Goal: Information Seeking & Learning: Learn about a topic

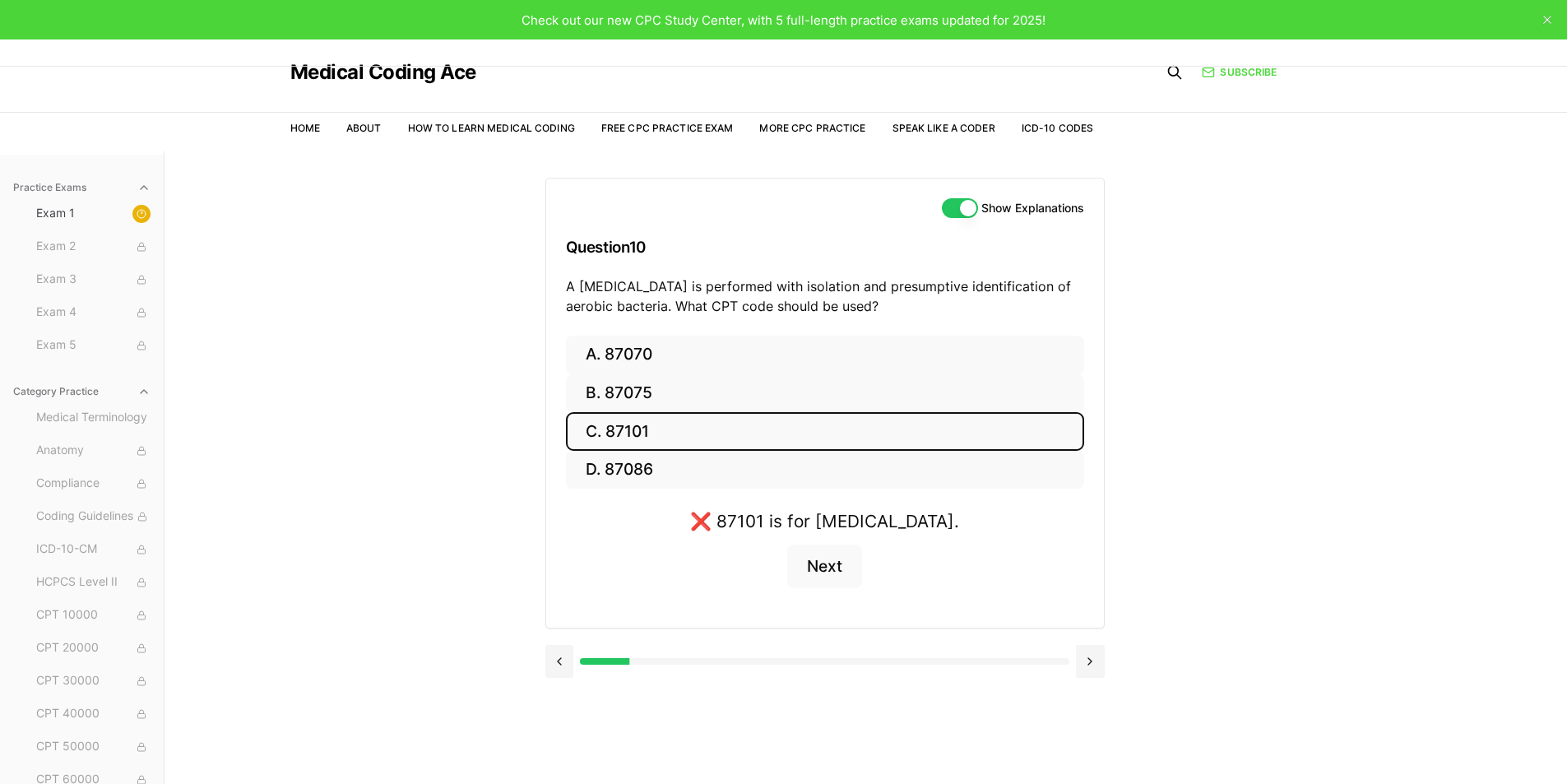
click at [561, 664] on button at bounding box center [559, 661] width 29 height 33
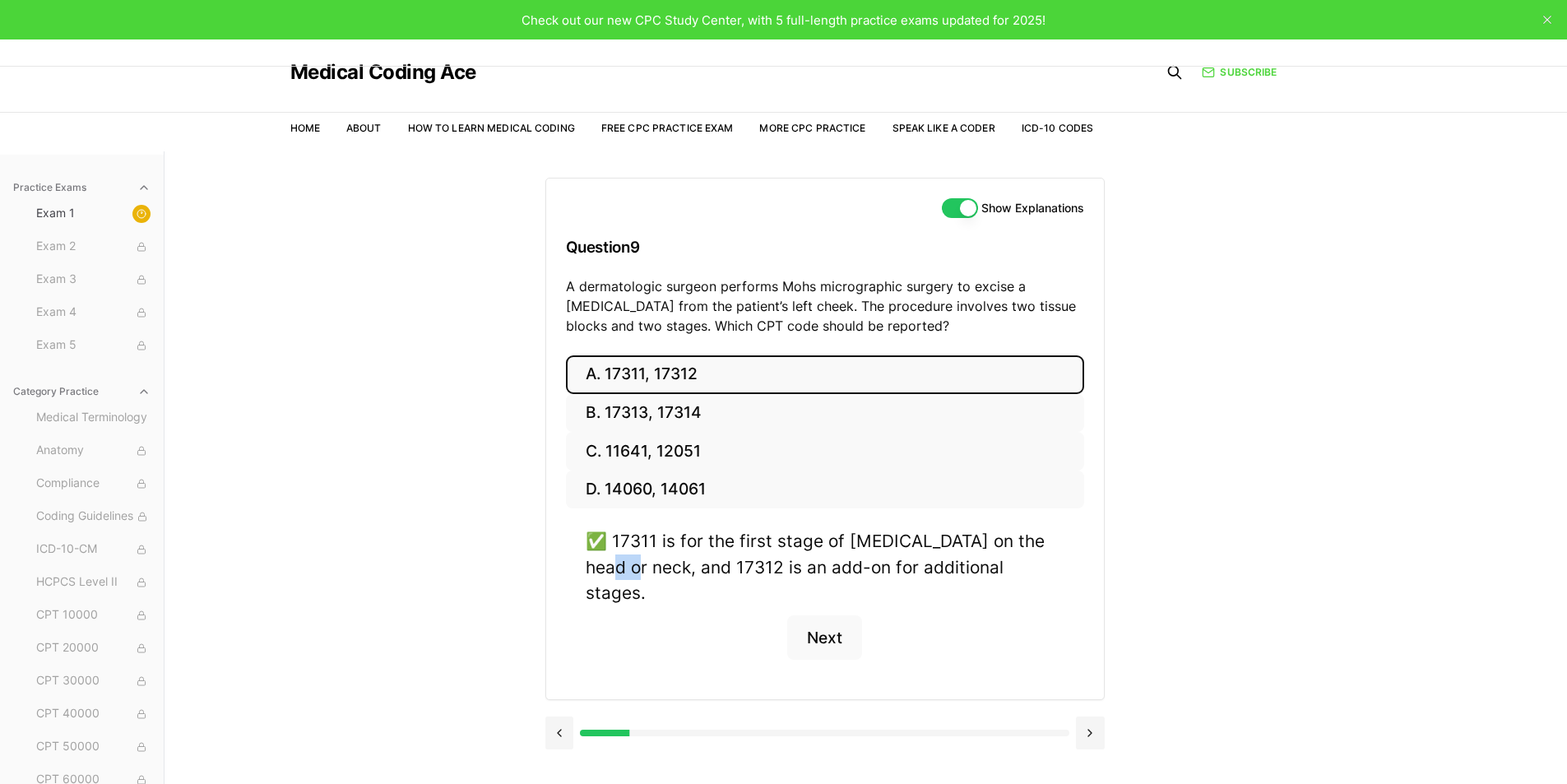
click at [561, 665] on div "A. 17311, 17312 B. 17313, 17314 C. 11641, 12051 D. 14060, 14061 ✅ 17311 is for …" at bounding box center [825, 527] width 558 height 344
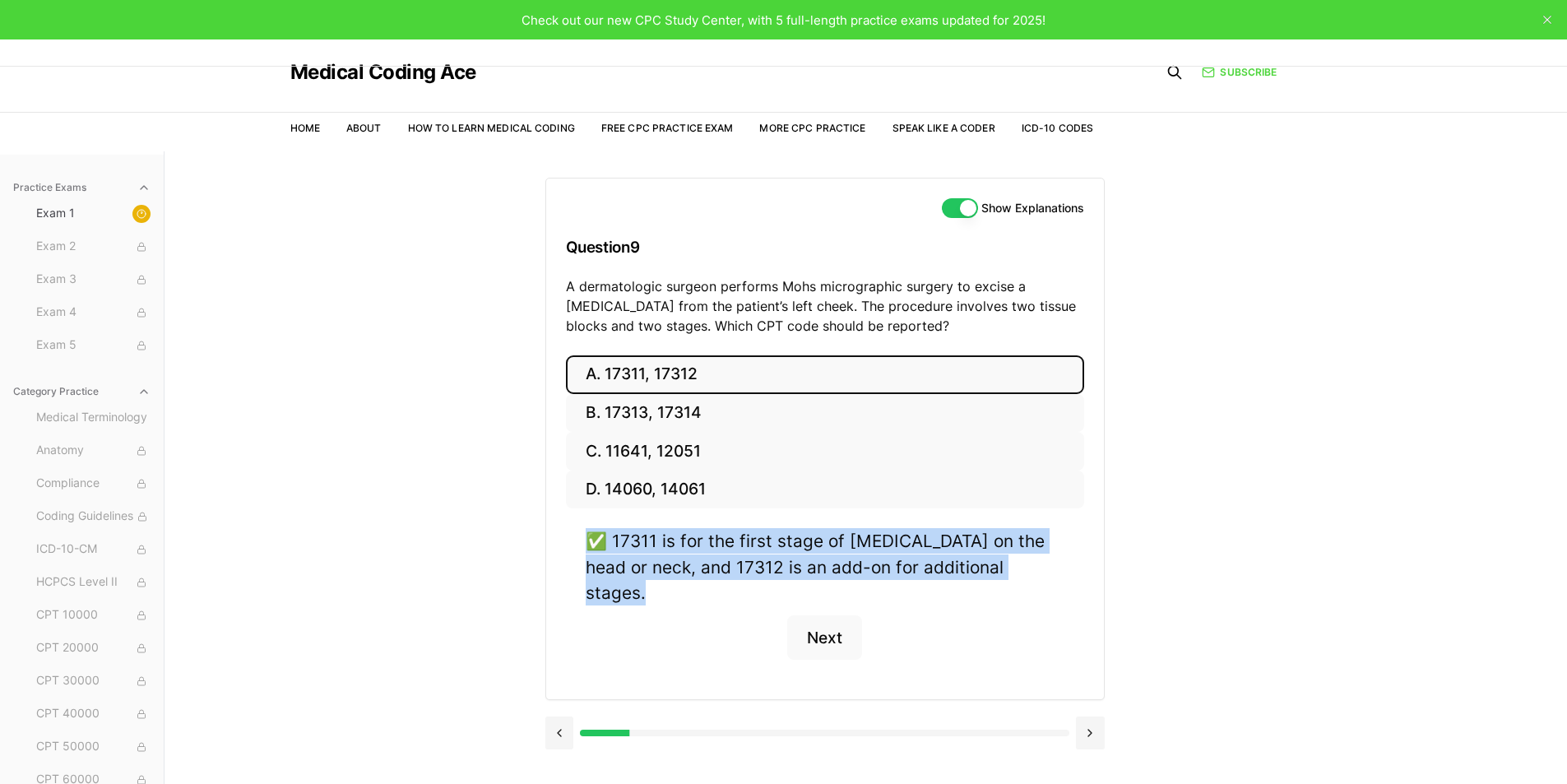
click at [562, 665] on div "A. 17311, 17312 B. 17313, 17314 C. 11641, 12051 D. 14060, 14061 ✅ 17311 is for …" at bounding box center [825, 527] width 558 height 344
click at [565, 716] on button at bounding box center [559, 732] width 29 height 33
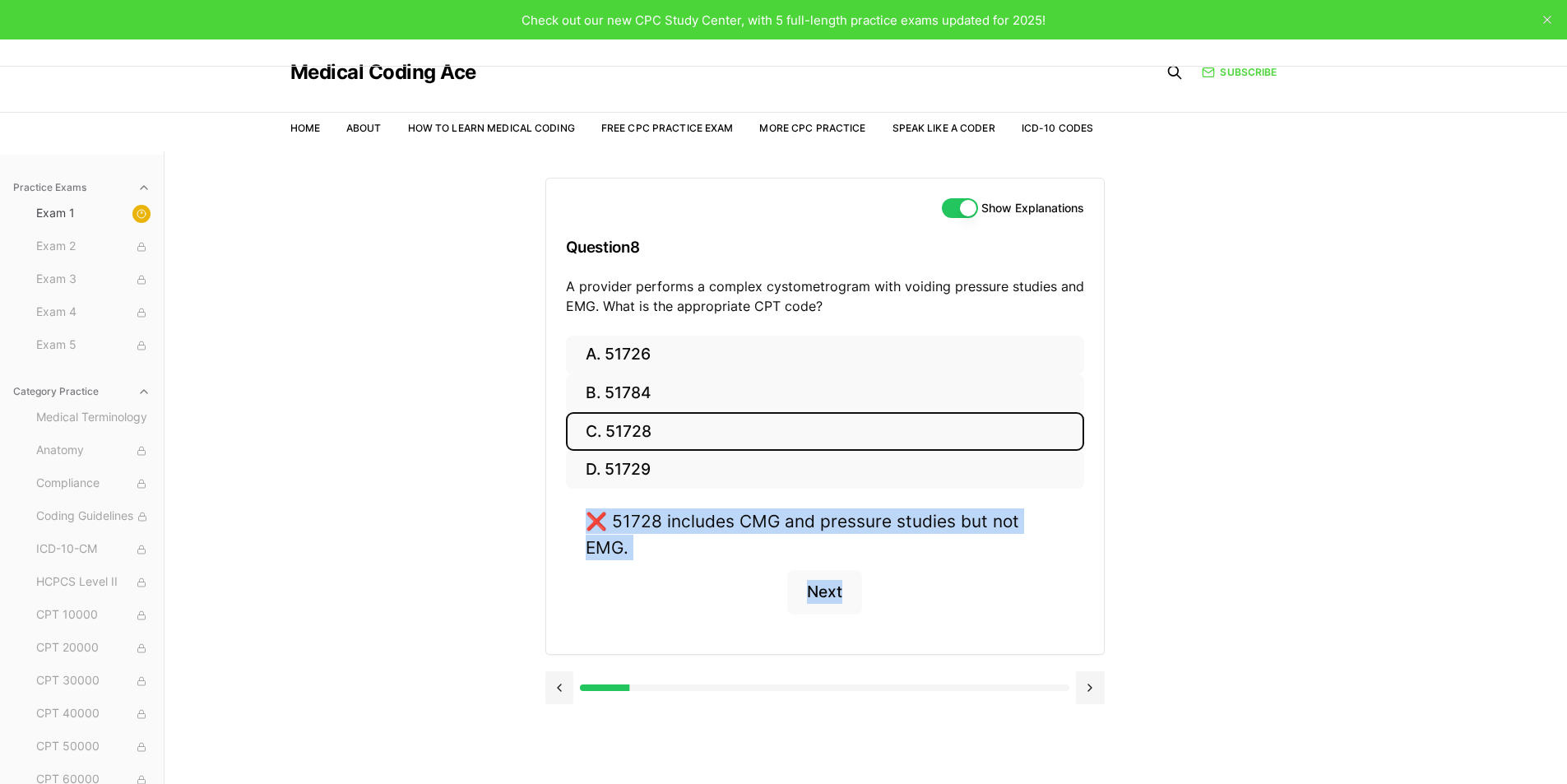
click at [565, 712] on div "Show Explanations Question 8 A provider performs a complex cystometrogram with …" at bounding box center [866, 543] width 641 height 784
click at [565, 673] on button at bounding box center [559, 687] width 29 height 33
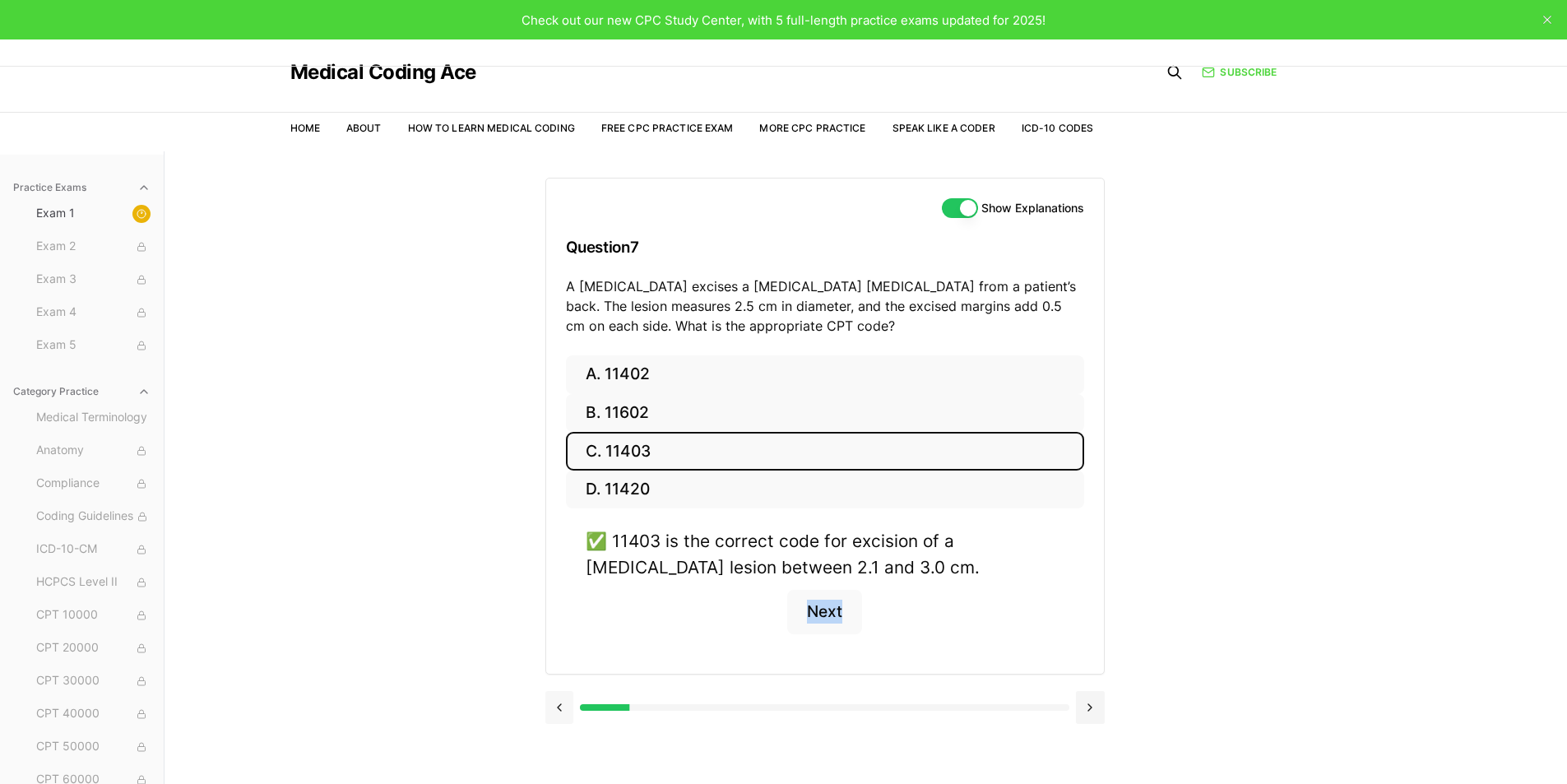
click at [565, 673] on div "A. 11402 B. 11602 C. 11403 D. 11420 ✅ 11403 is the correct code for excision of…" at bounding box center [825, 514] width 558 height 318
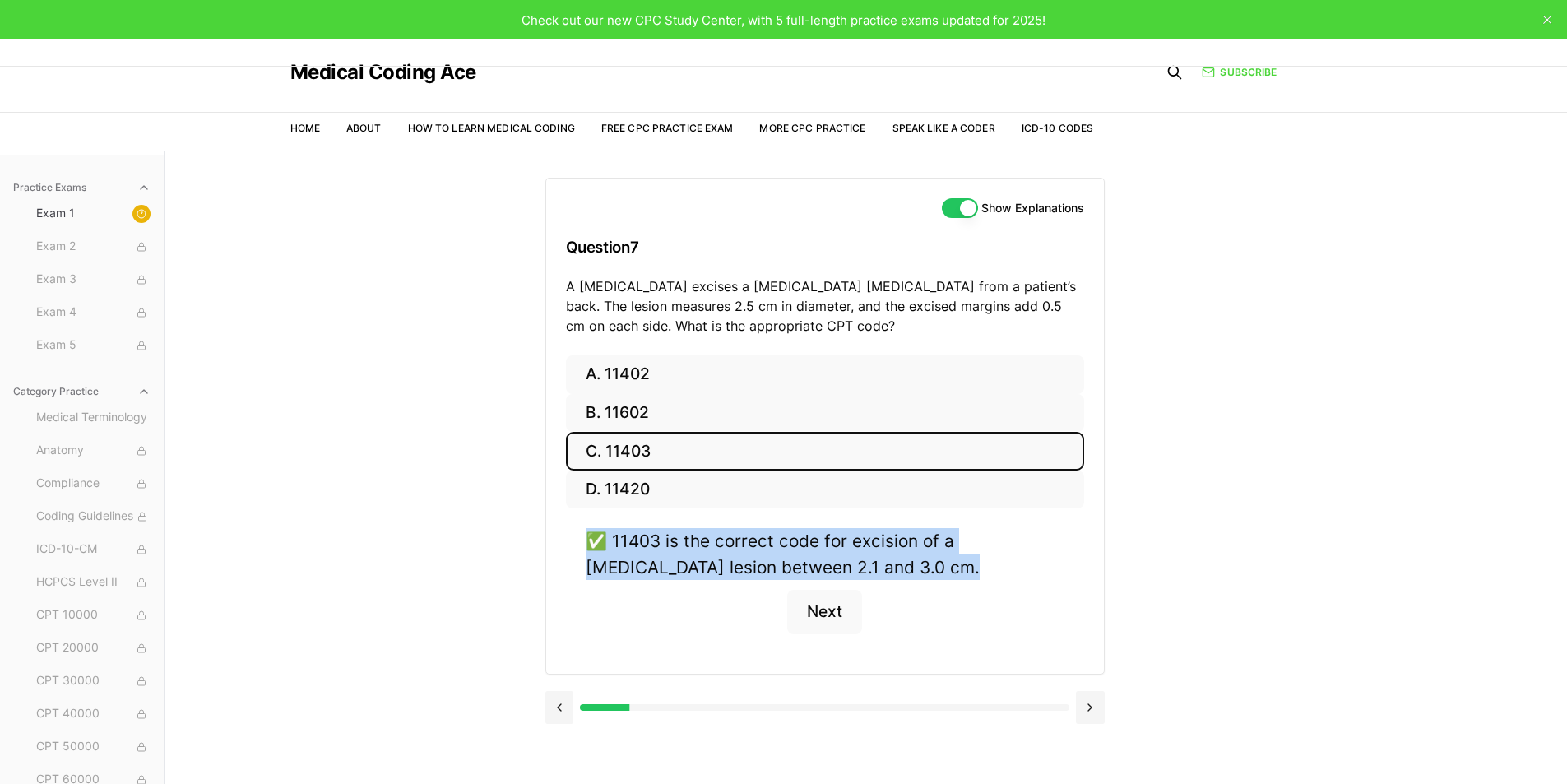
click at [566, 672] on div "A. 11402 B. 11602 C. 11403 D. 11420 ✅ 11403 is the correct code for excision of…" at bounding box center [825, 514] width 558 height 318
click at [555, 708] on button at bounding box center [559, 706] width 29 height 33
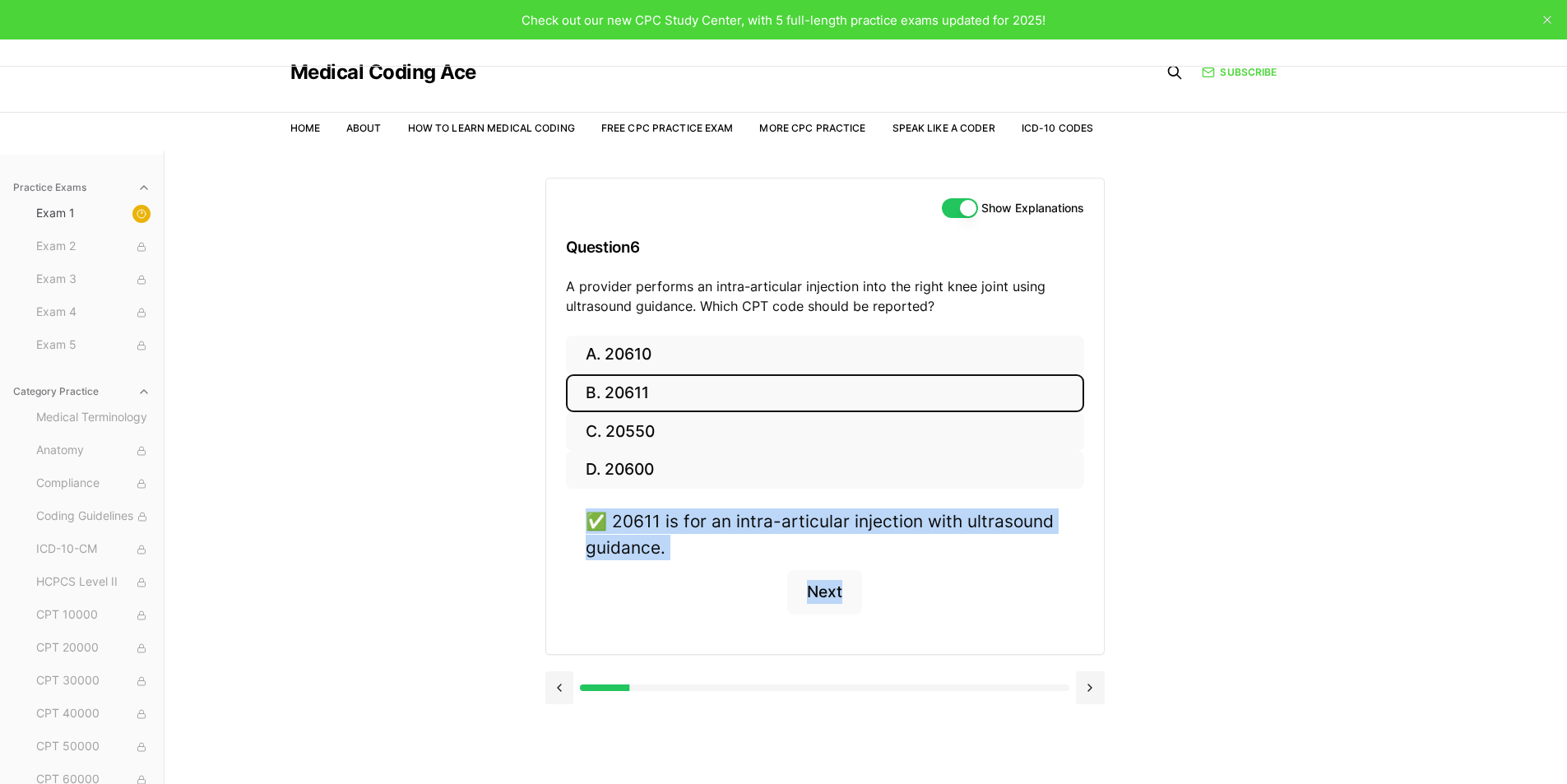
click at [556, 708] on div at bounding box center [825, 685] width 559 height 63
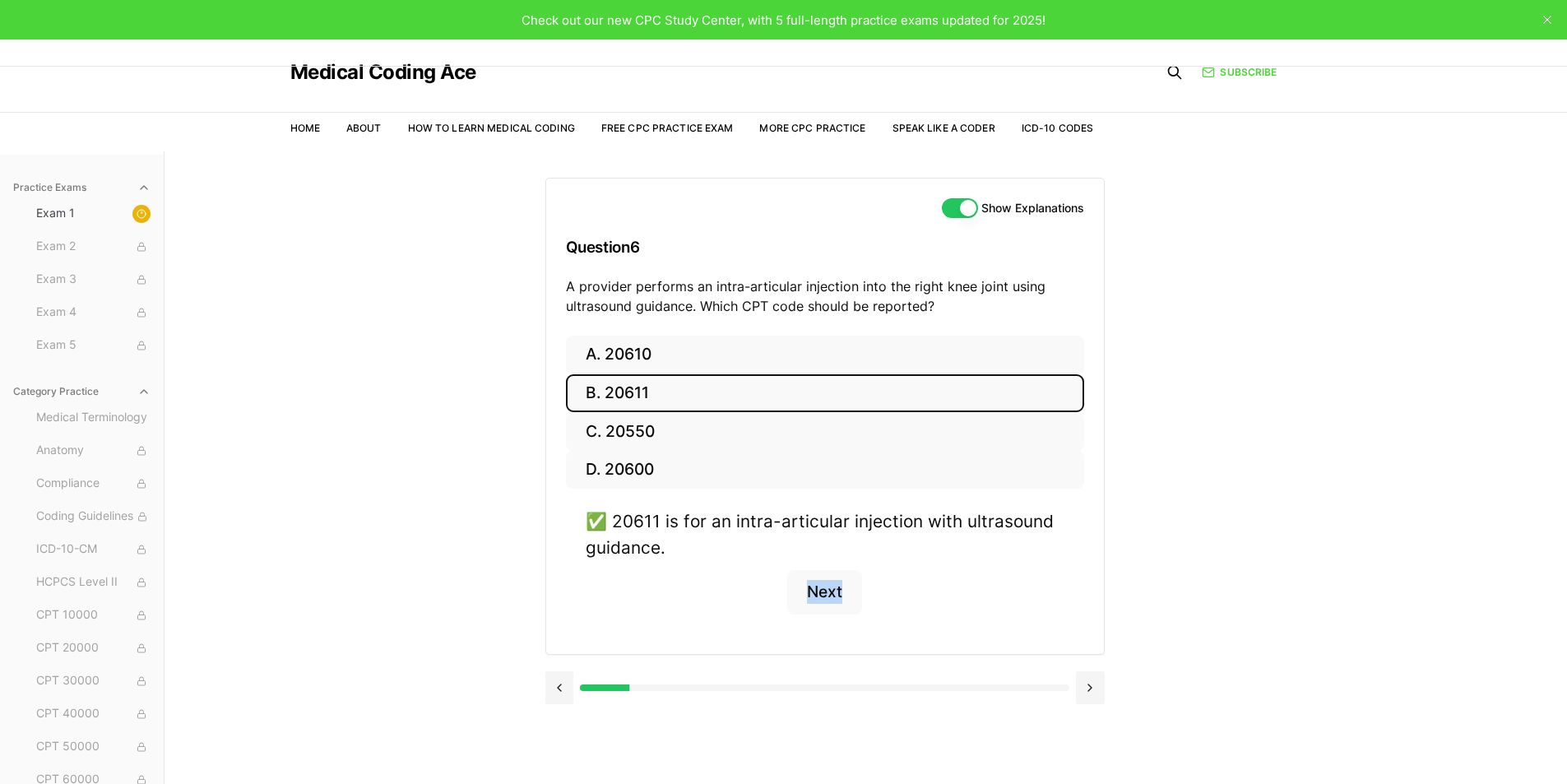
click at [556, 708] on div at bounding box center [825, 685] width 559 height 63
click at [556, 684] on button at bounding box center [559, 687] width 29 height 33
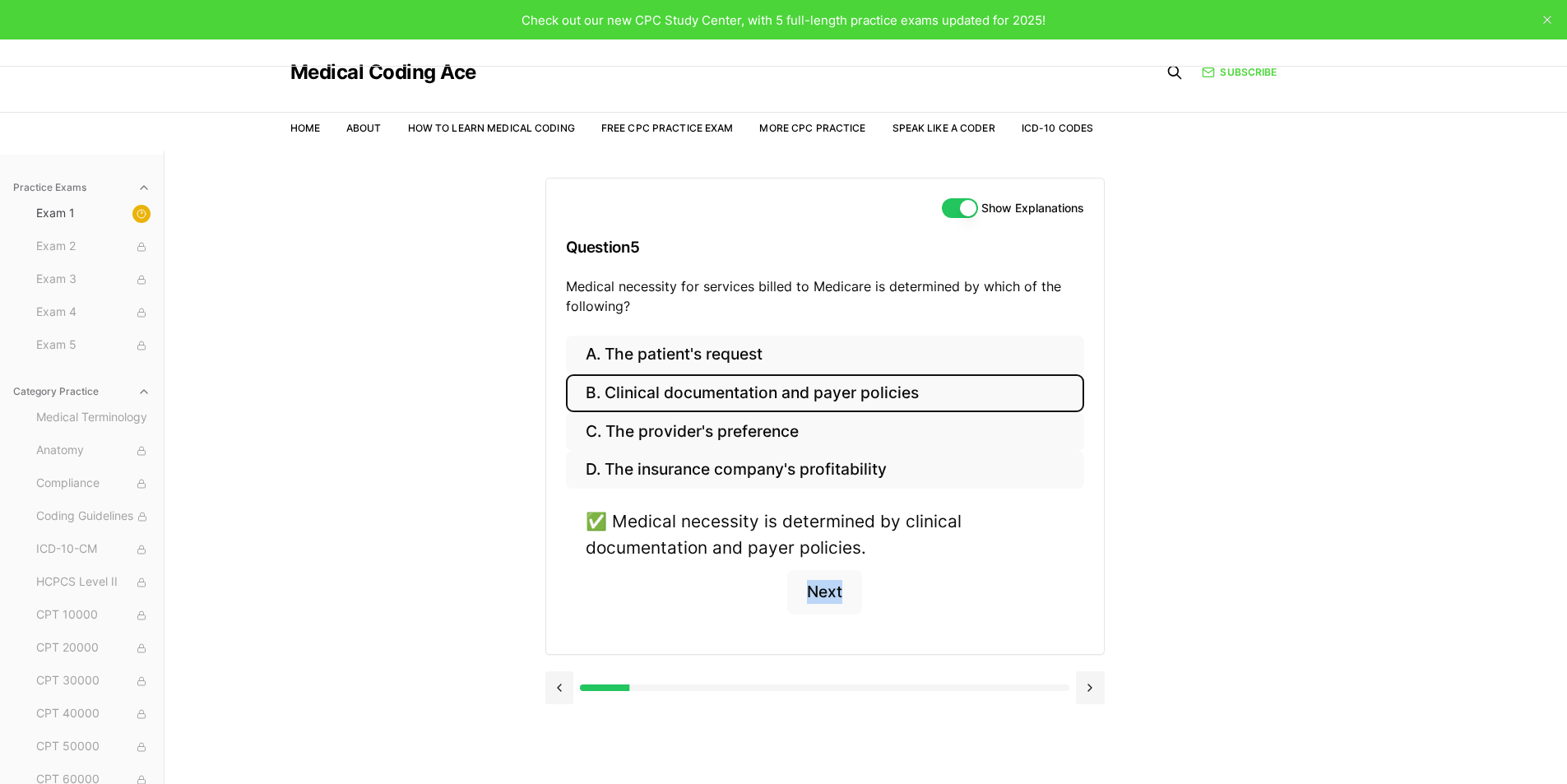
click at [557, 684] on button at bounding box center [559, 687] width 29 height 33
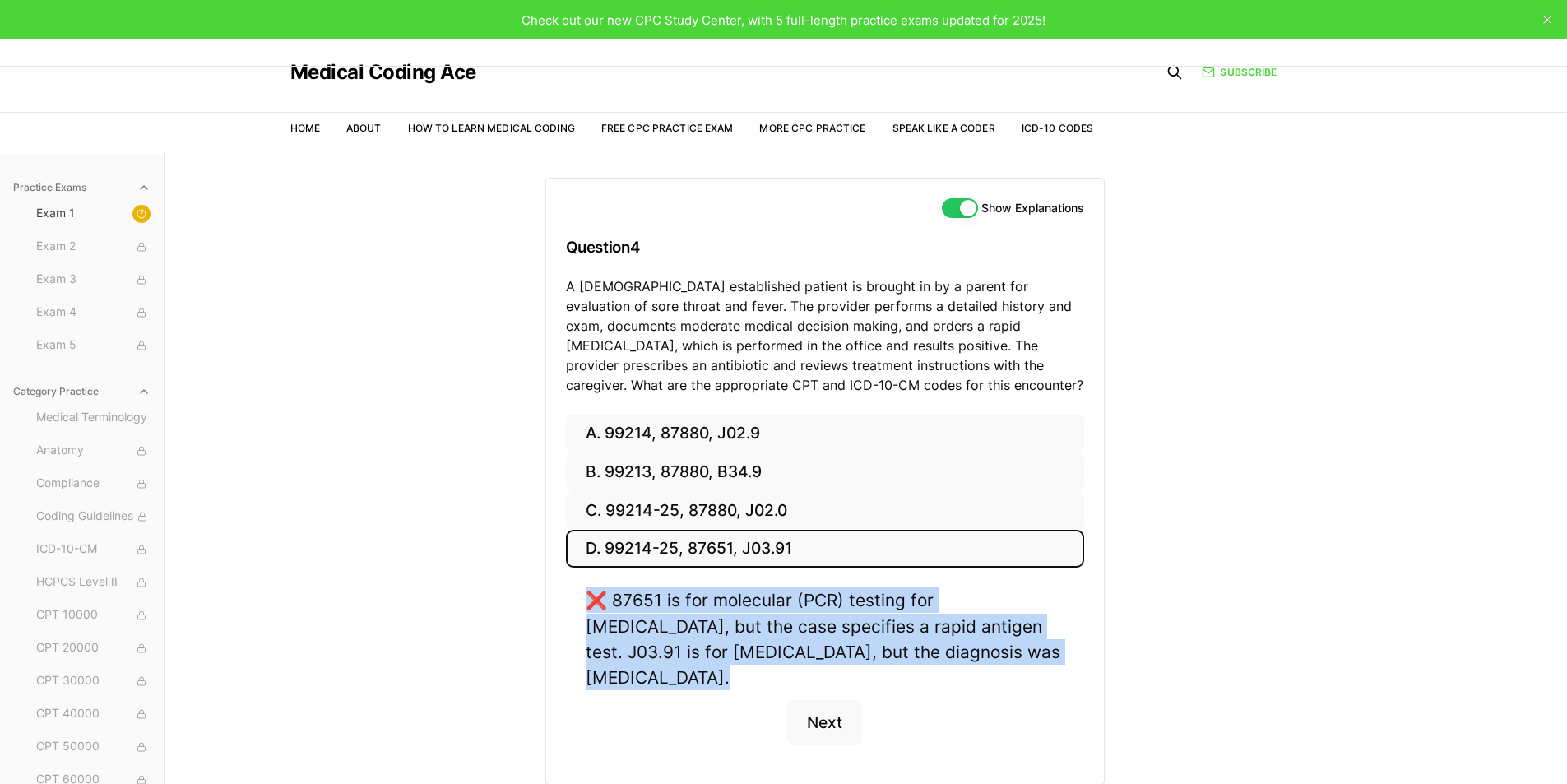
click at [558, 684] on div "A. 99214, 87880, J02.9 B. 99213, 87880, B34.9 C. 99214-25, 87880, J02.0 D. 9921…" at bounding box center [825, 599] width 558 height 370
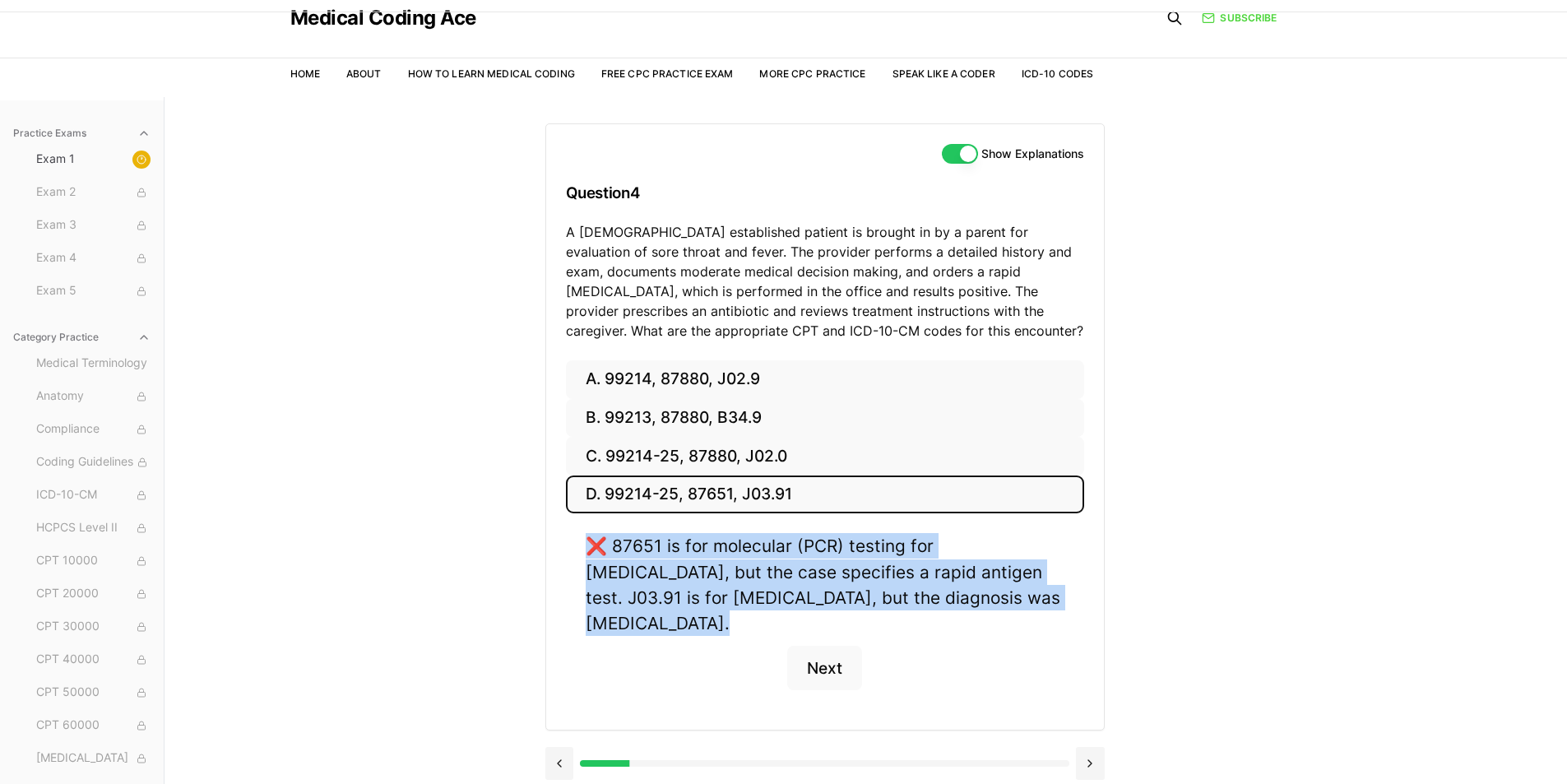
scroll to position [82, 0]
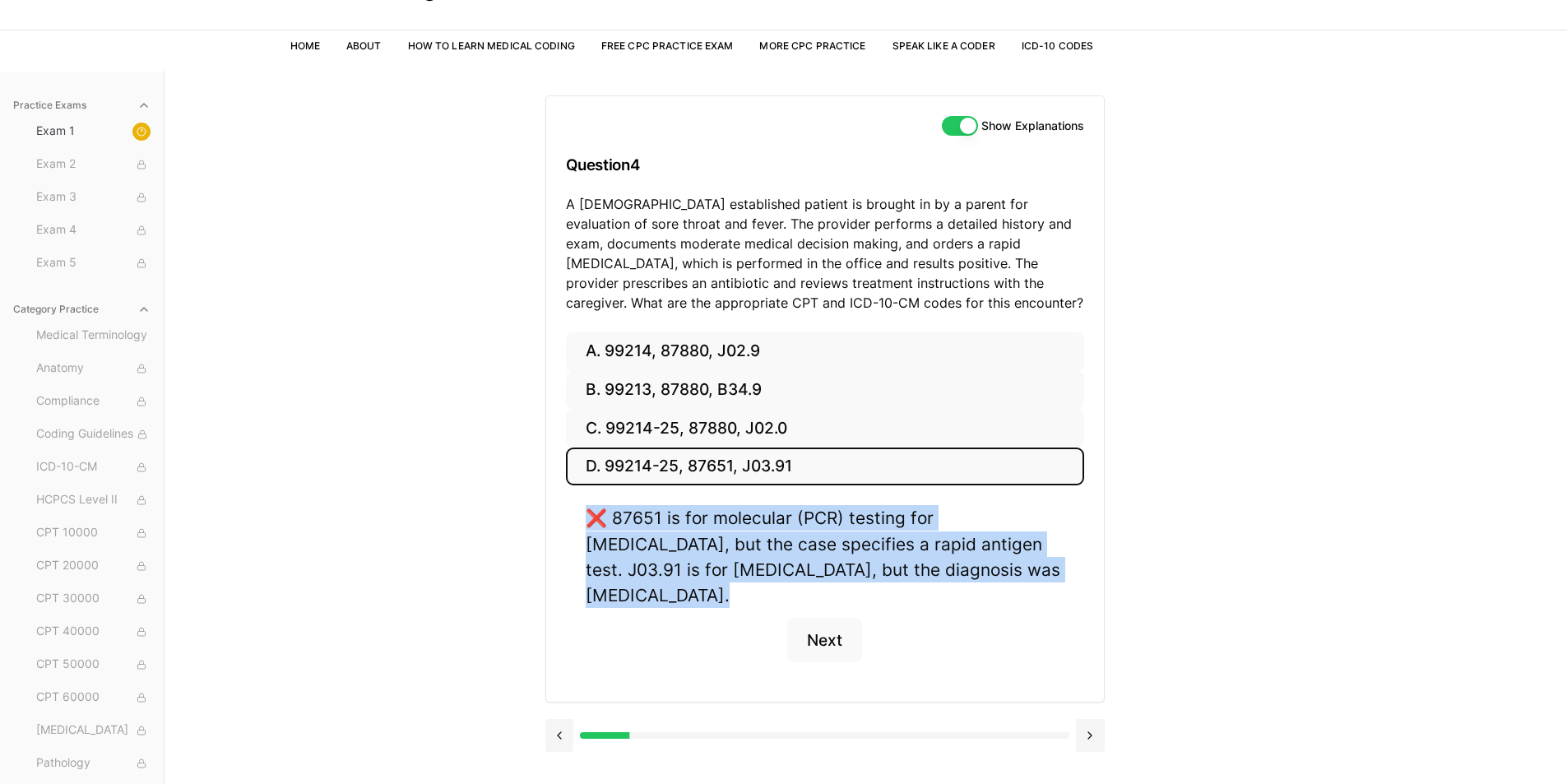
click at [958, 124] on button "Show Explanations" at bounding box center [960, 125] width 36 height 19
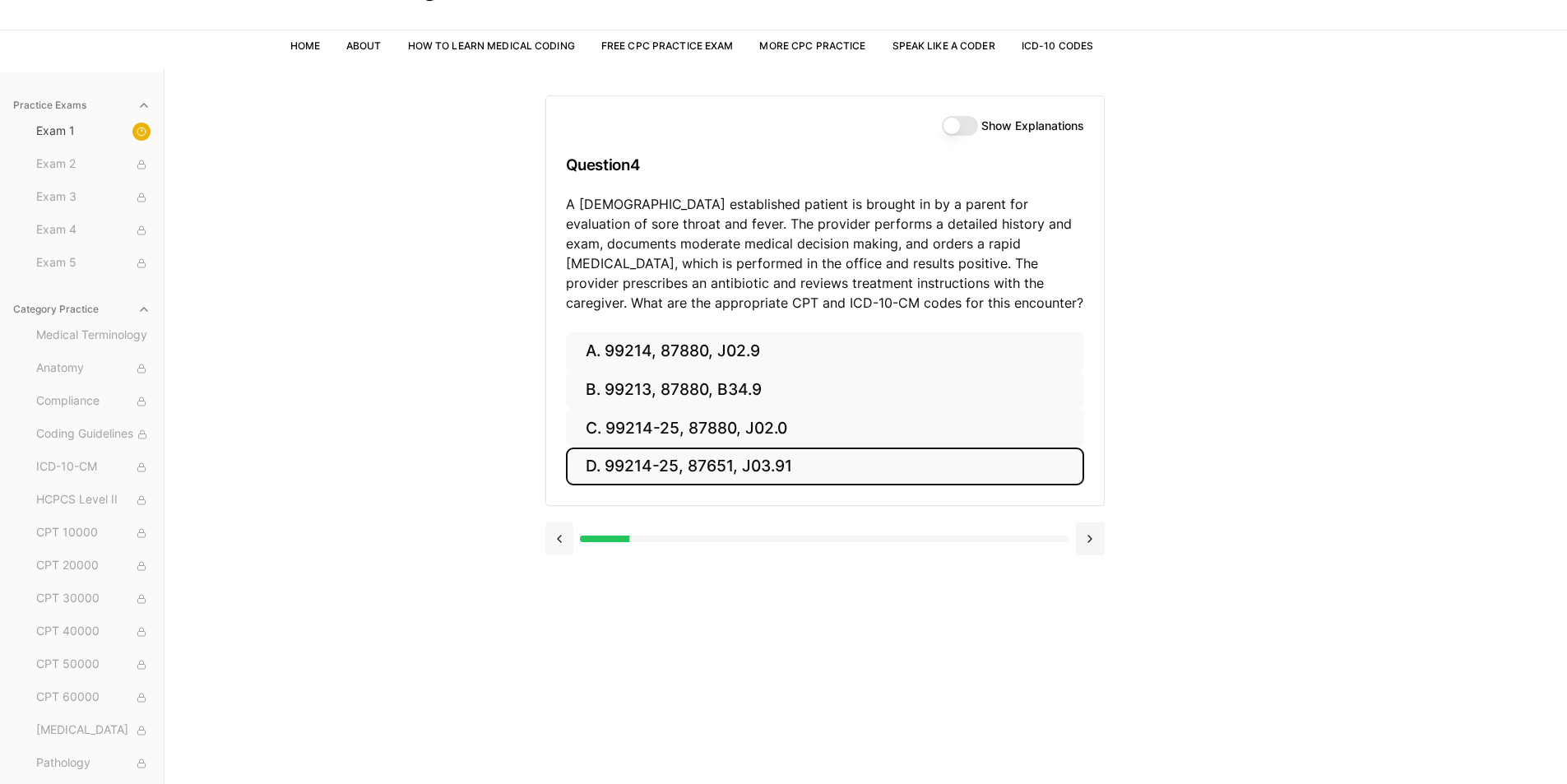
click at [555, 535] on button at bounding box center [559, 538] width 29 height 33
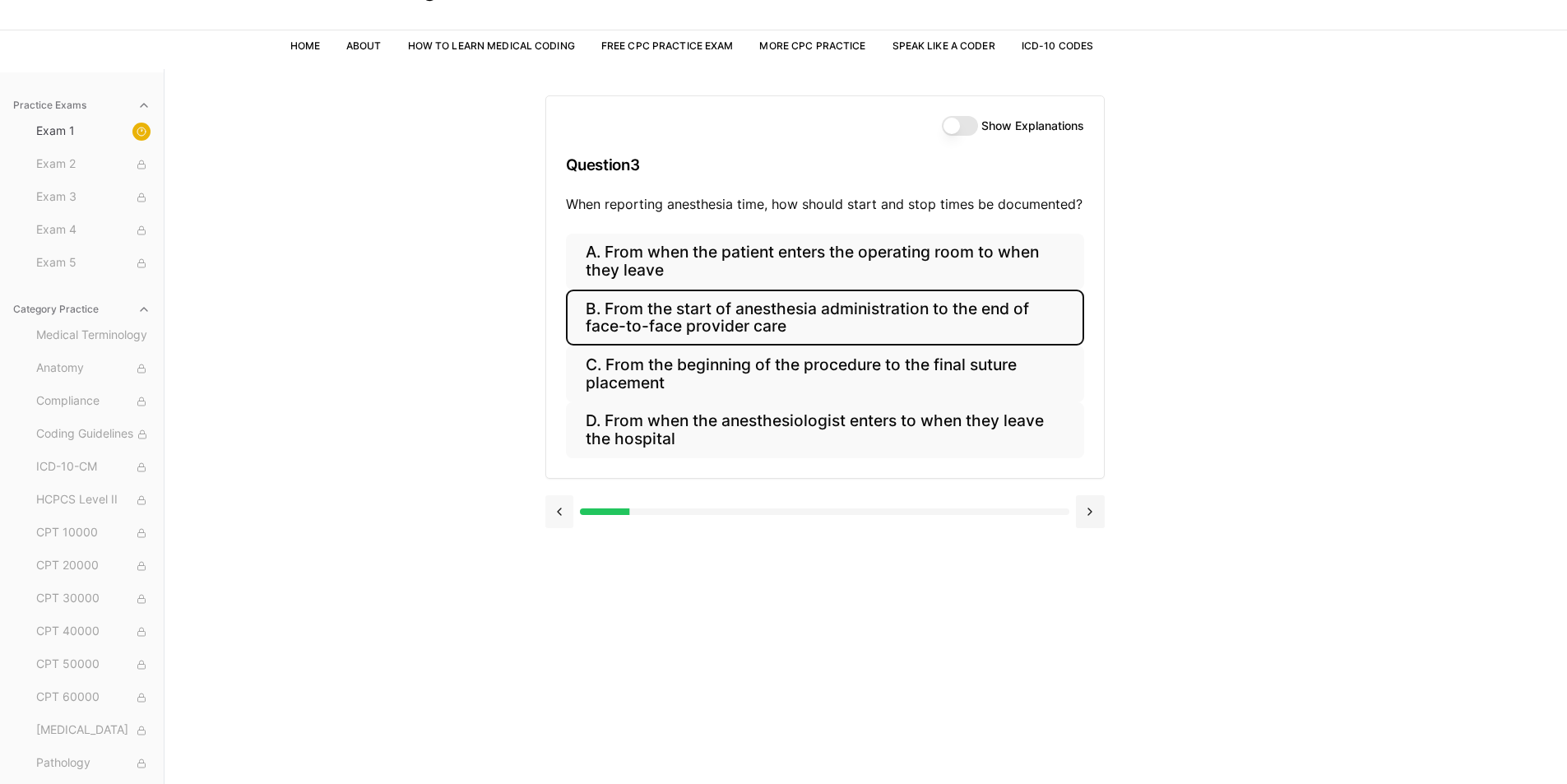
click at [555, 535] on div at bounding box center [825, 510] width 559 height 63
click at [563, 517] on button at bounding box center [559, 511] width 29 height 33
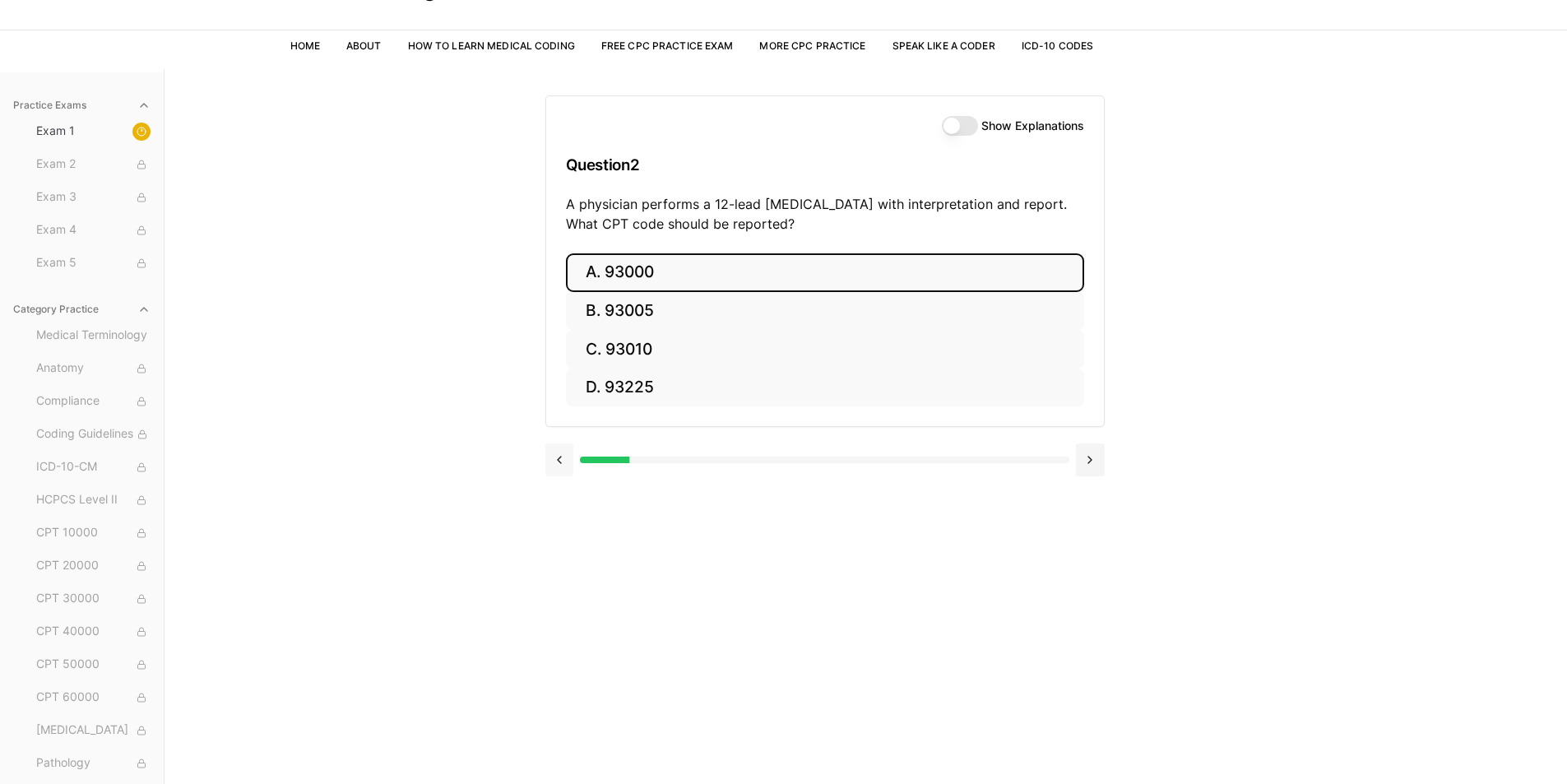
click at [563, 517] on div "Show Explanations Question 2 A physician performs a 12-lead [MEDICAL_DATA] with…" at bounding box center [866, 460] width 641 height 784
click at [561, 469] on button at bounding box center [559, 459] width 29 height 33
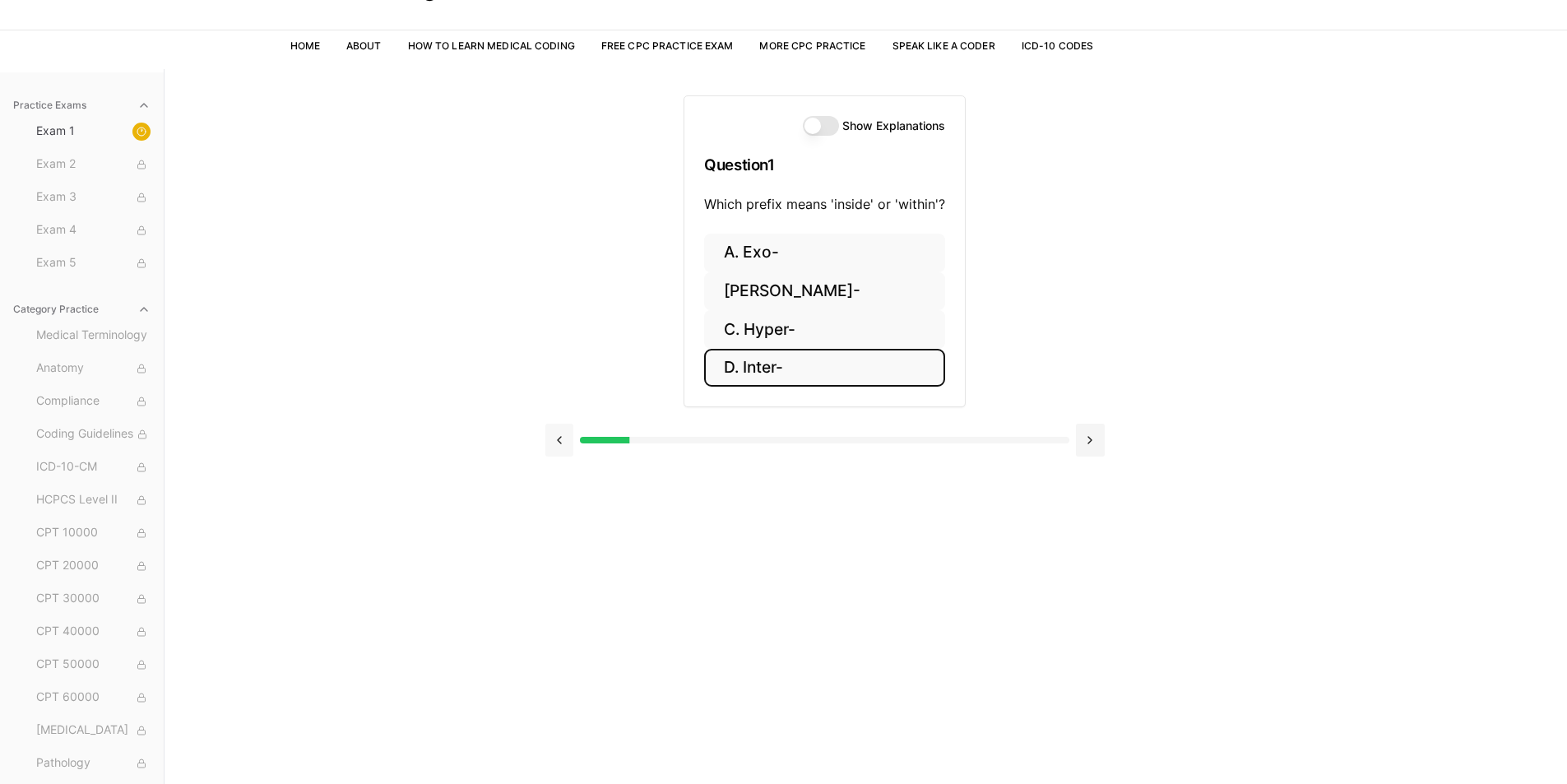
click at [561, 442] on button at bounding box center [559, 439] width 29 height 33
click at [562, 440] on button at bounding box center [559, 439] width 29 height 33
click at [557, 440] on button at bounding box center [559, 439] width 29 height 33
click at [132, 130] on div at bounding box center [141, 131] width 19 height 19
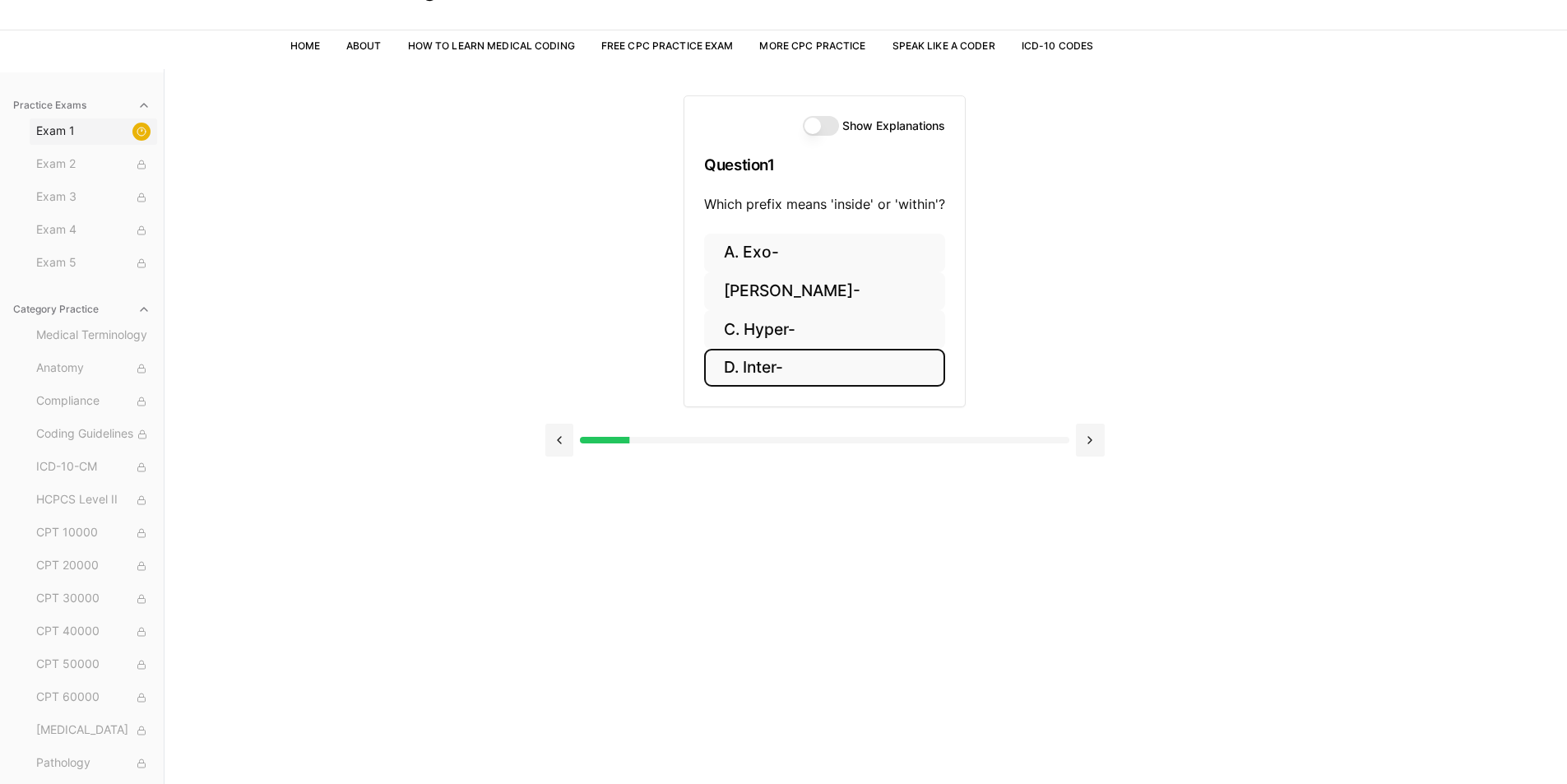
click at [52, 130] on span "Exam 1" at bounding box center [94, 131] width 115 height 19
drag, startPoint x: 52, startPoint y: 130, endPoint x: 667, endPoint y: 130, distance: 615.0
click at [667, 130] on div "Show Explanations Question 1 Which prefix means 'inside' or 'within'? A. Exo- […" at bounding box center [825, 269] width 559 height 400
click at [637, 41] on link "Free CPC Practice Exam" at bounding box center [668, 46] width 132 height 12
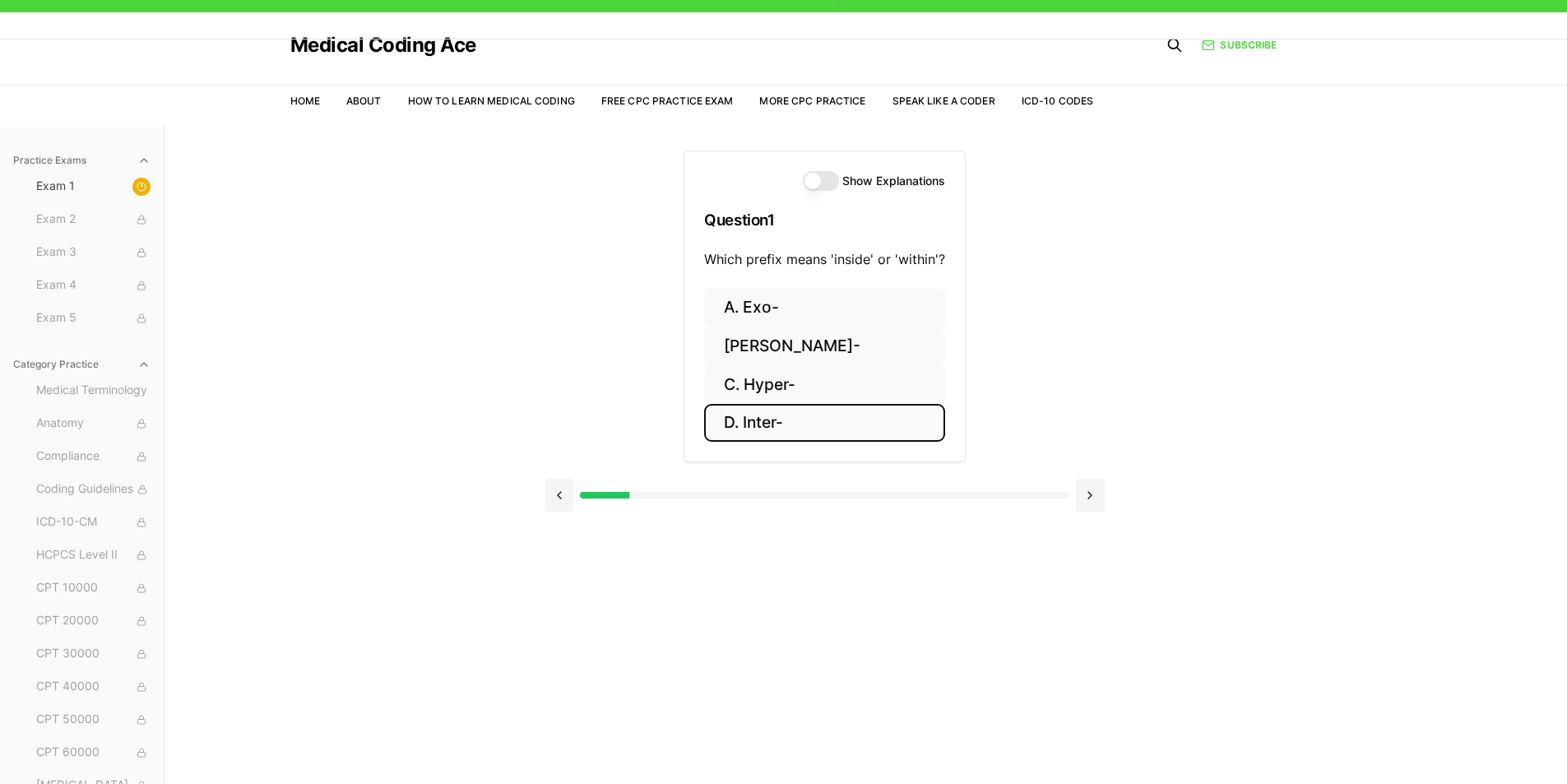
scroll to position [0, 0]
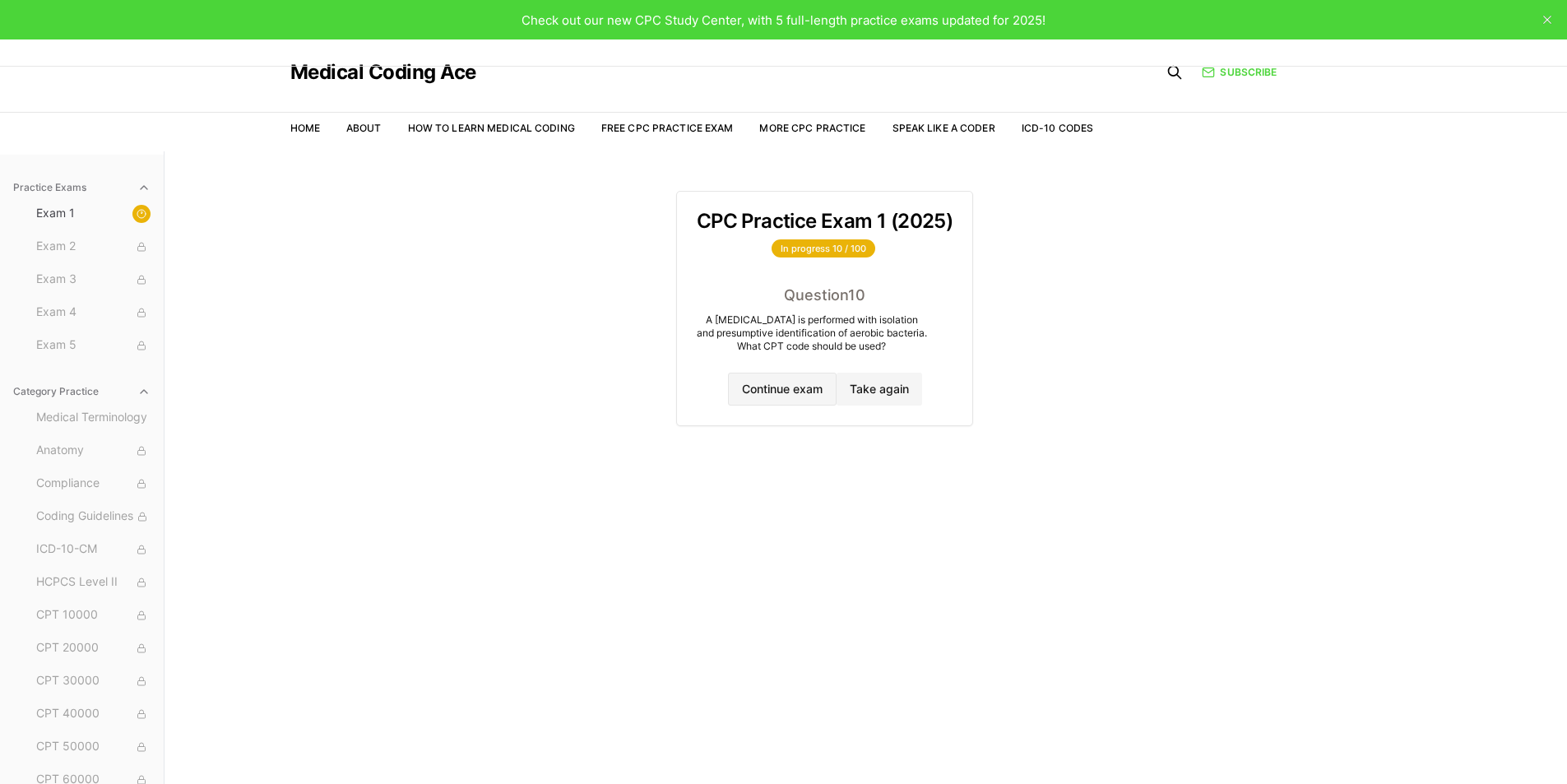
click at [778, 392] on button "Continue exam" at bounding box center [782, 388] width 109 height 33
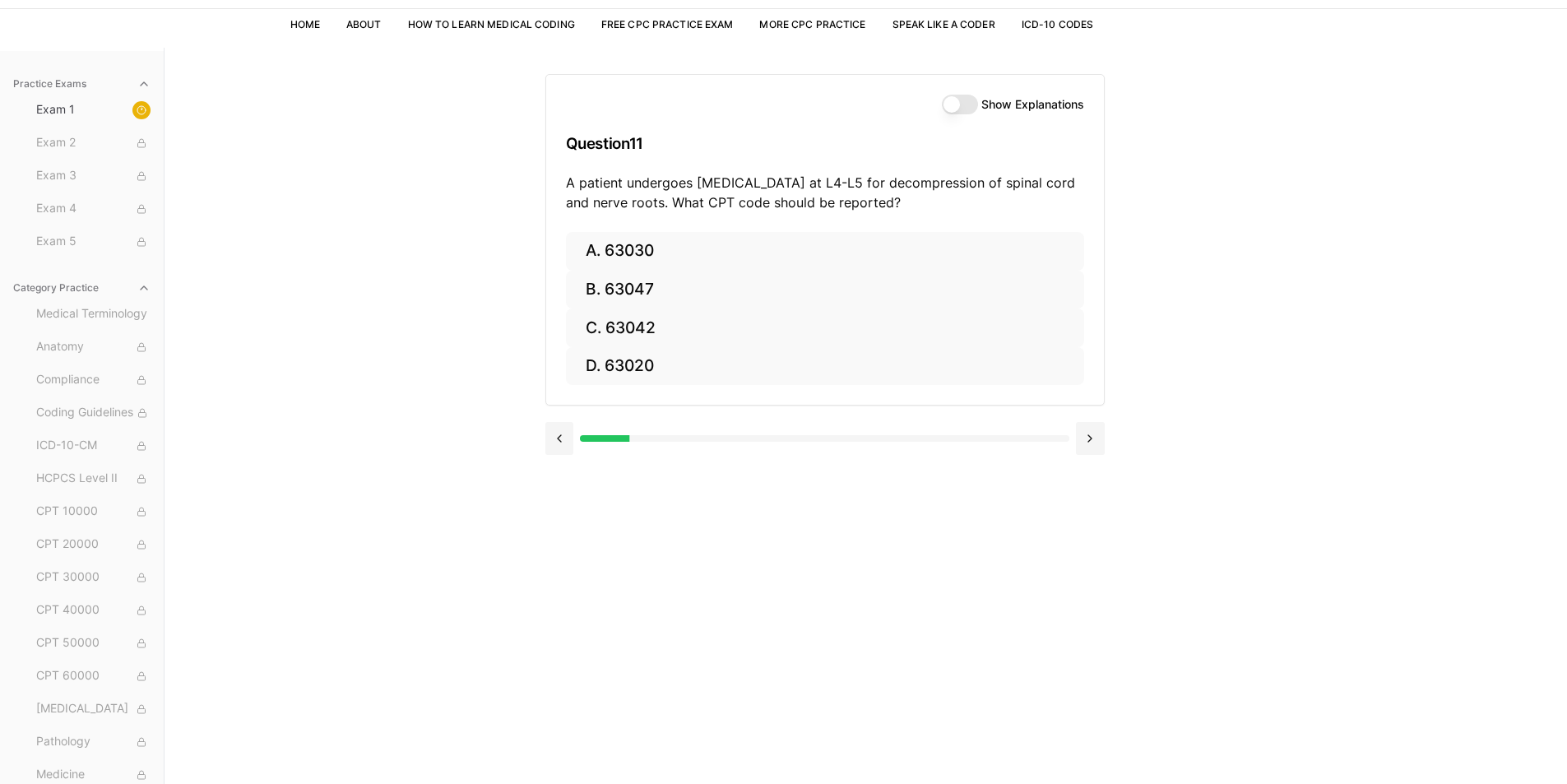
scroll to position [152, 0]
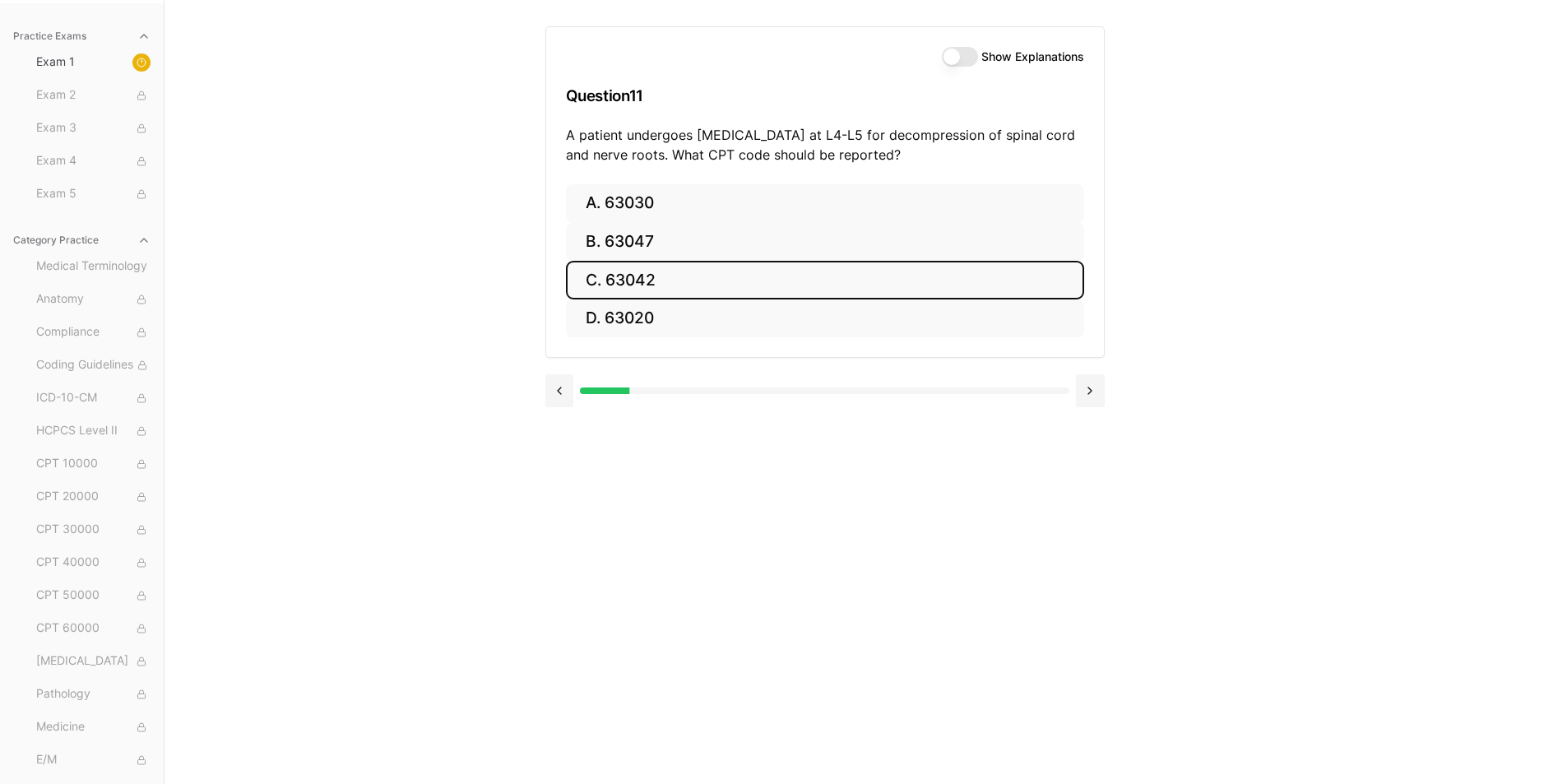
click at [627, 274] on button "C. 63042" at bounding box center [824, 280] width 518 height 39
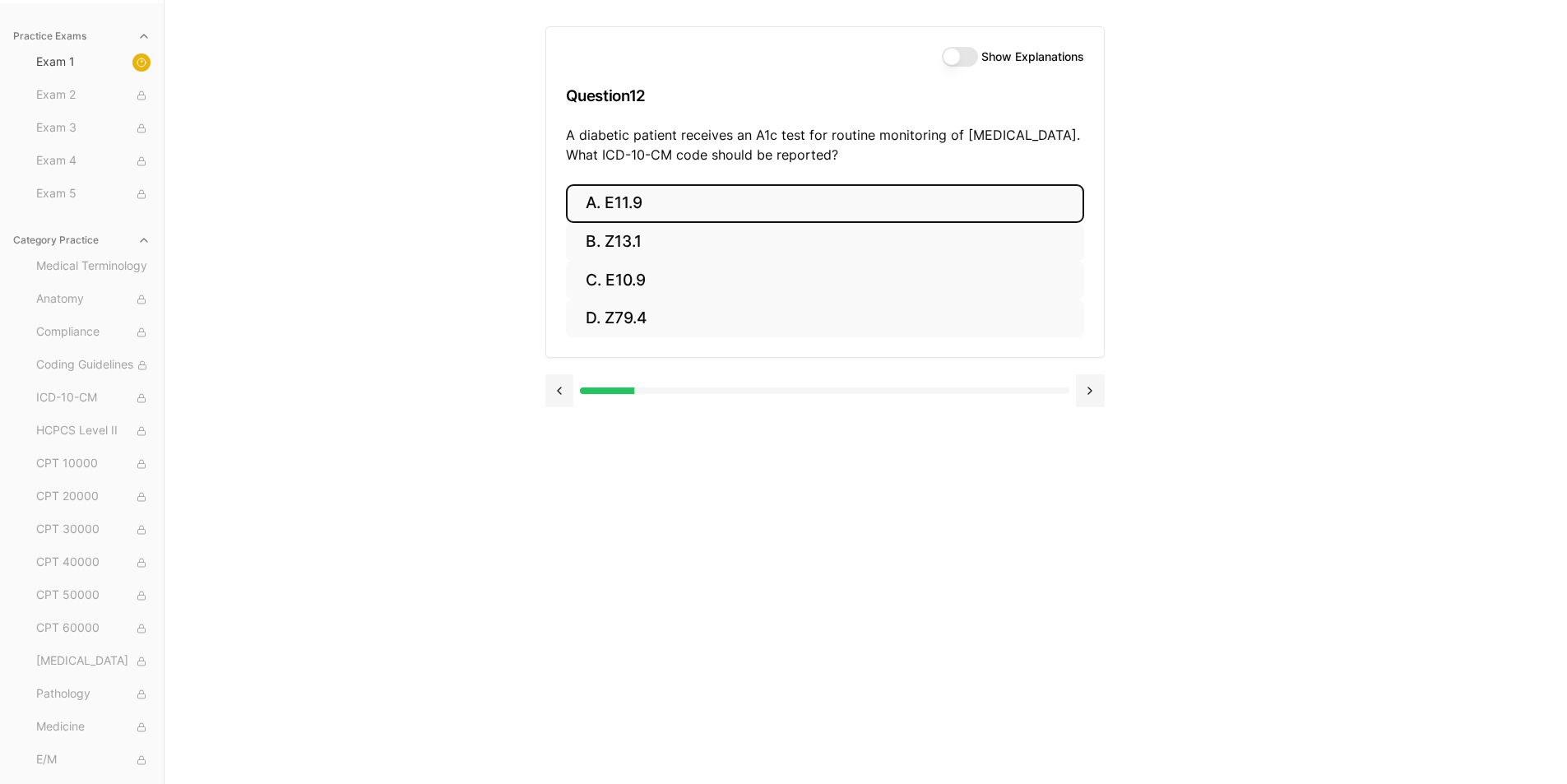
click at [629, 200] on button "A. E11.9" at bounding box center [824, 204] width 518 height 39
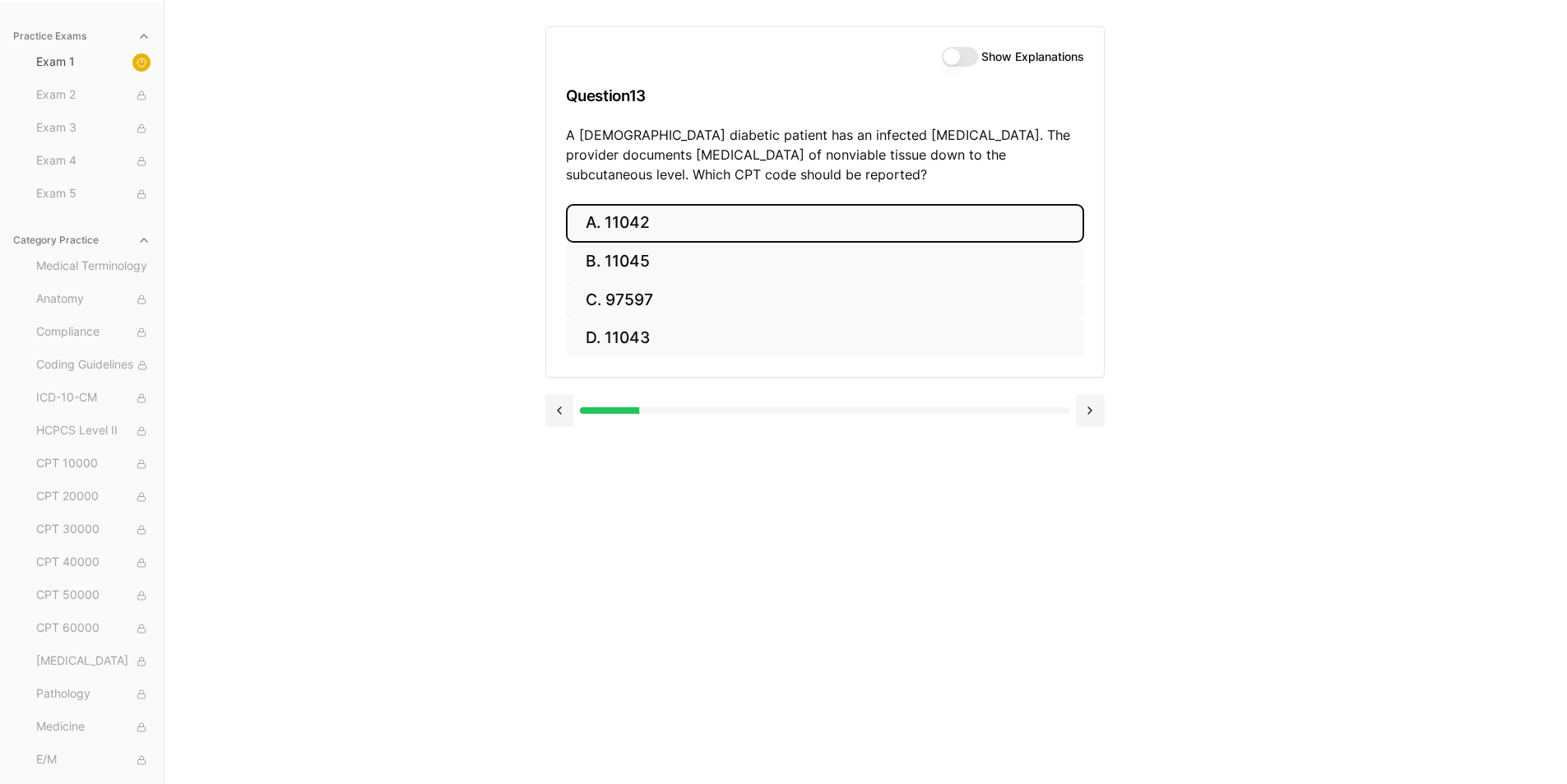
click at [646, 221] on button "A. 11042" at bounding box center [824, 223] width 518 height 39
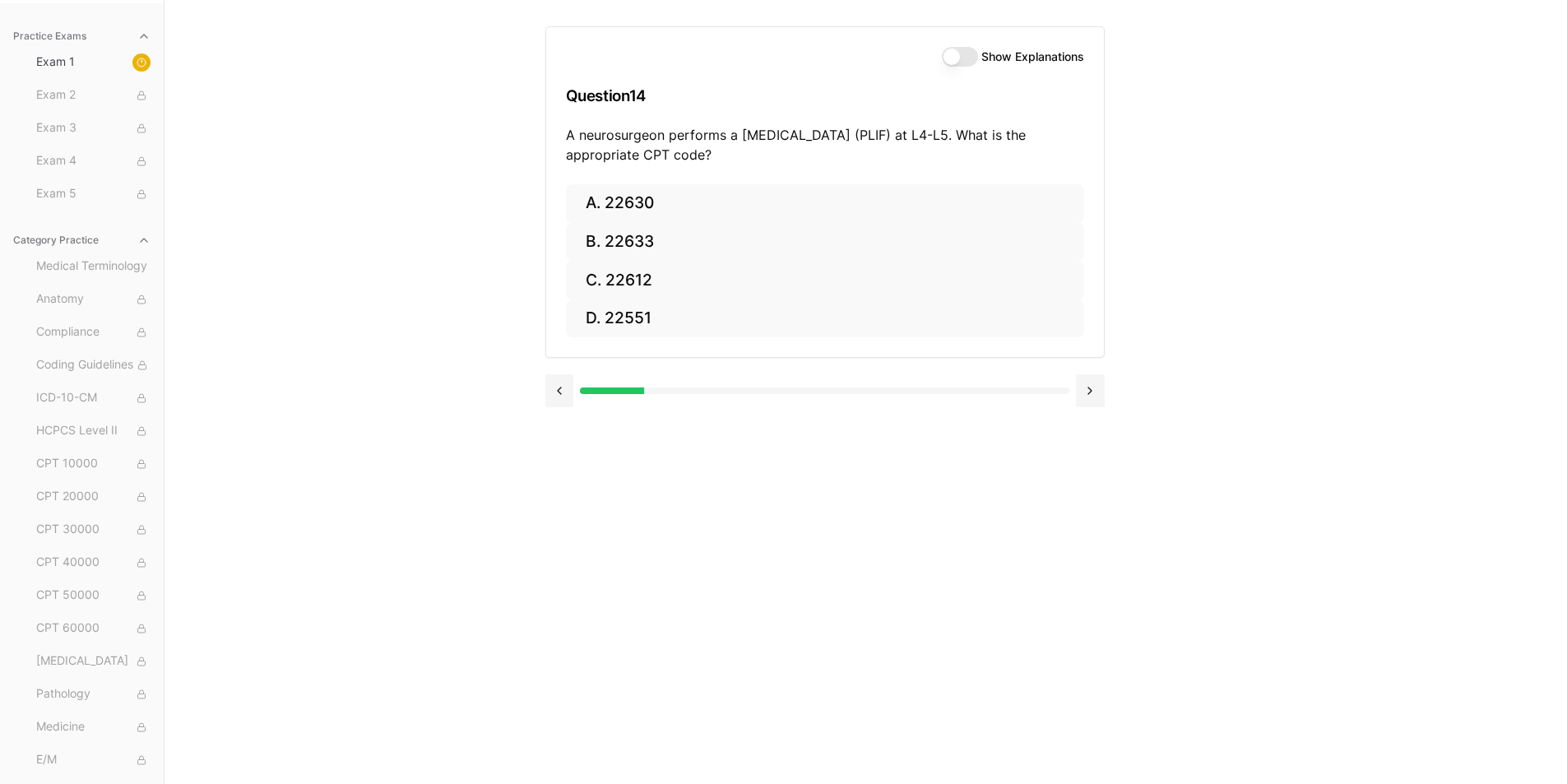
click at [1323, 128] on div "Practice Exams Exam 1 Exam 2 Exam 3 Exam 4 Exam 5 Category Practice Medical Ter…" at bounding box center [784, 392] width 1567 height 784
click at [561, 392] on button at bounding box center [559, 390] width 29 height 33
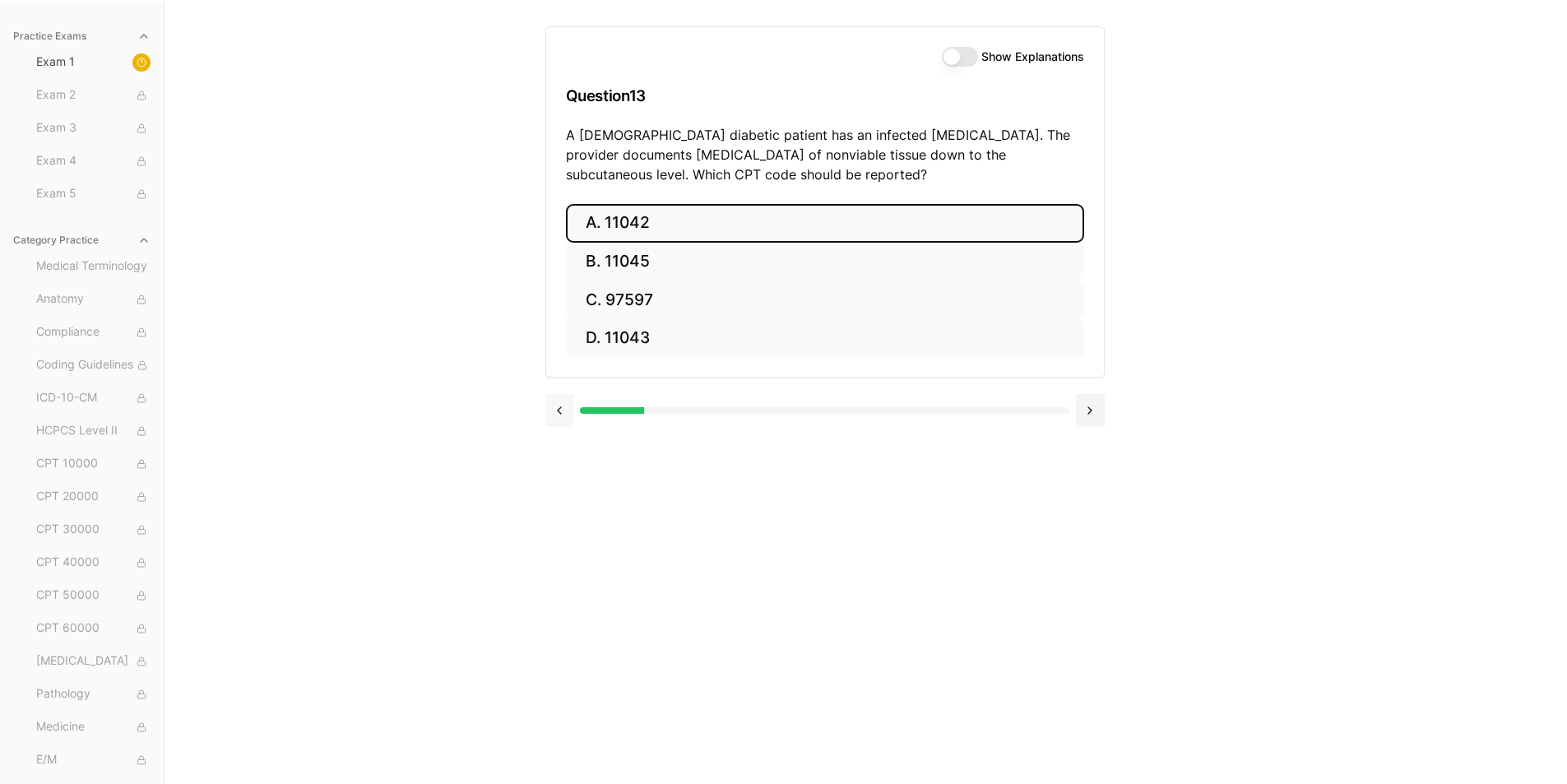
click at [561, 392] on div at bounding box center [825, 408] width 559 height 63
click at [559, 411] on button at bounding box center [559, 410] width 29 height 33
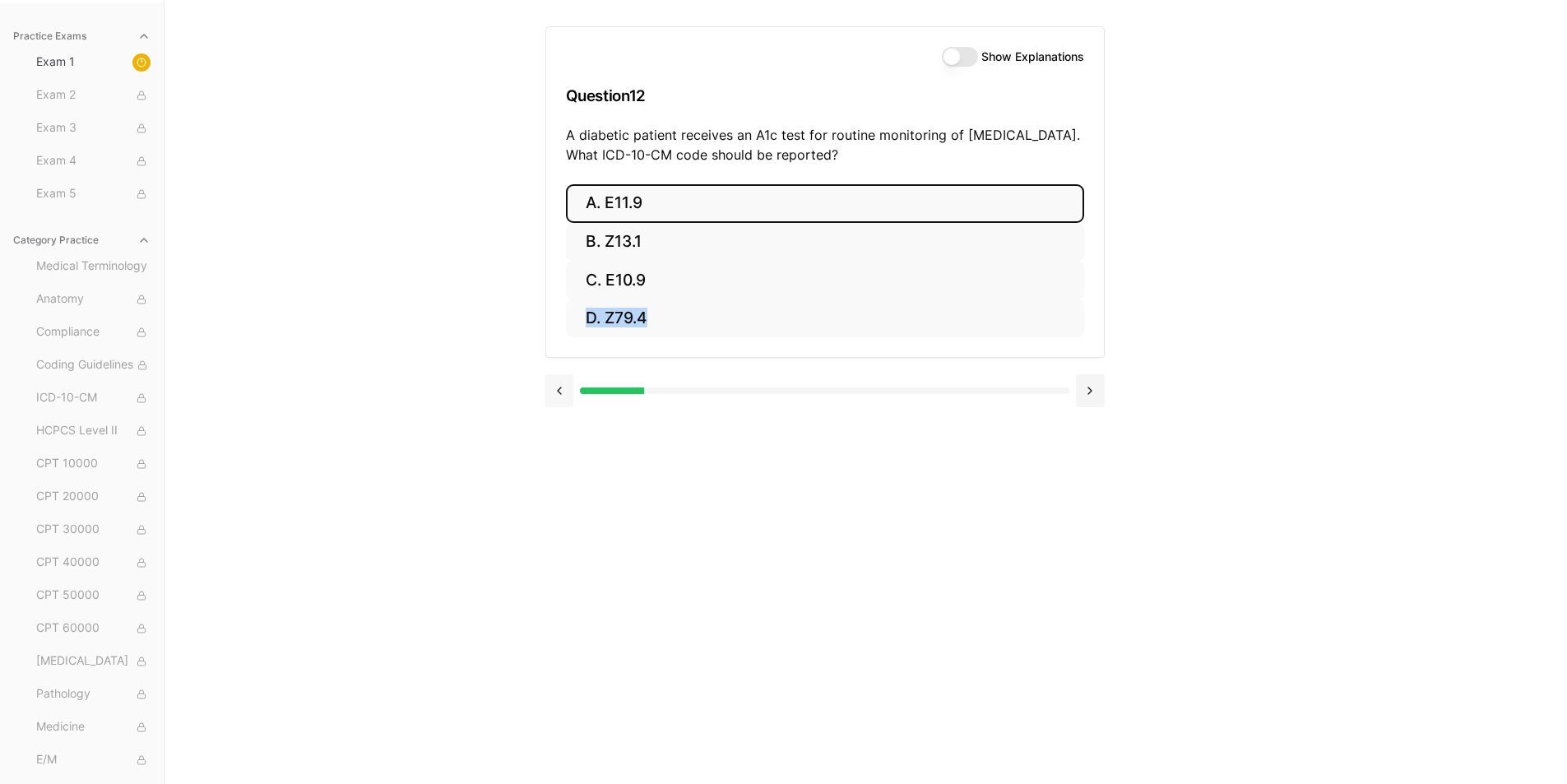
click at [559, 411] on div at bounding box center [825, 389] width 559 height 63
click at [560, 394] on button at bounding box center [559, 390] width 29 height 33
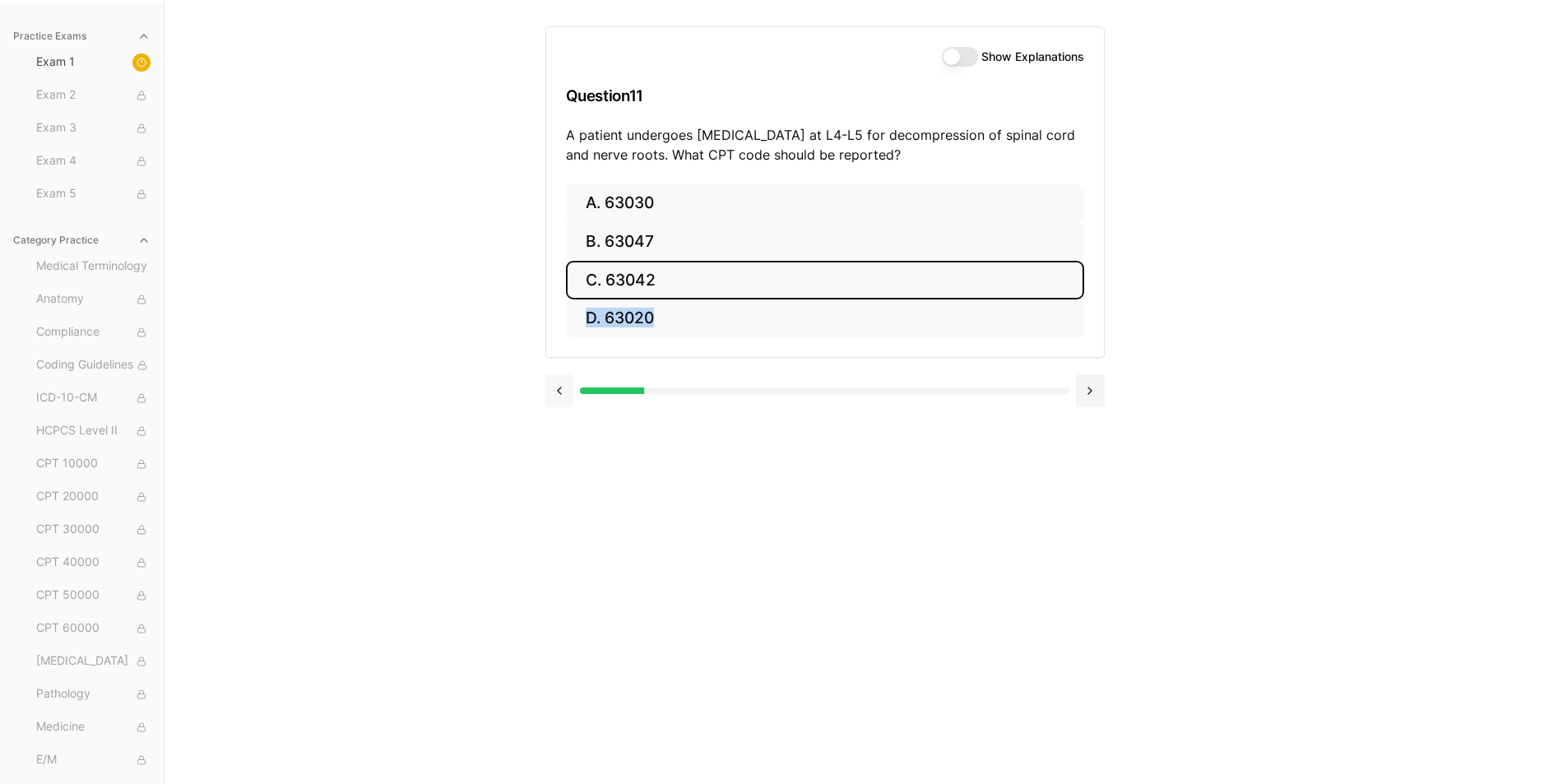
click at [560, 394] on button at bounding box center [559, 390] width 29 height 33
click at [758, 441] on div "Show Explanations Question 10 A wound culture is performed with isolation and p…" at bounding box center [866, 392] width 641 height 784
click at [1097, 393] on button at bounding box center [1091, 390] width 29 height 33
click at [962, 56] on button "Show Explanations" at bounding box center [960, 56] width 36 height 19
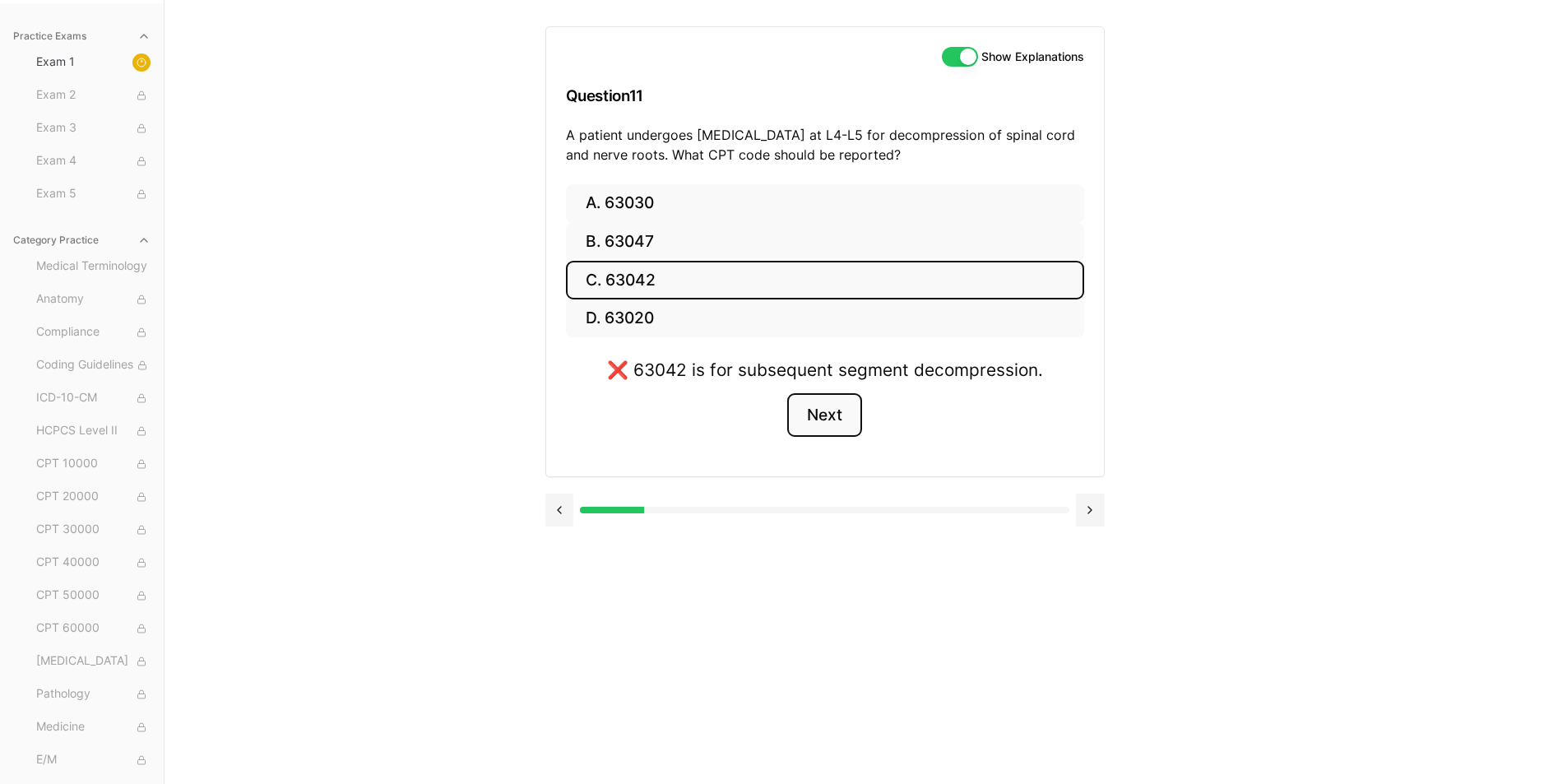
click at [827, 417] on button "Next" at bounding box center [824, 415] width 75 height 44
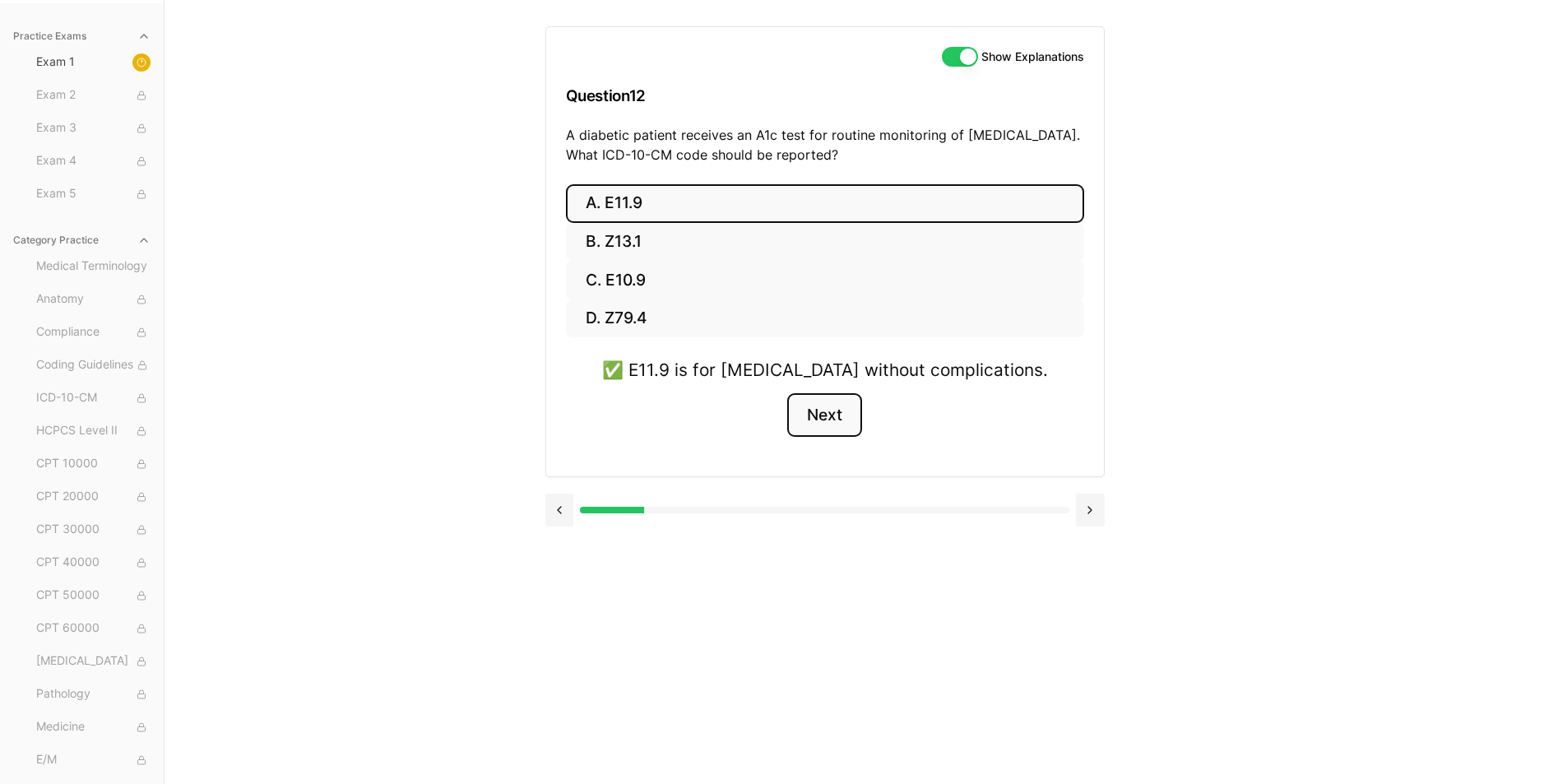
click at [823, 414] on button "Next" at bounding box center [824, 415] width 75 height 44
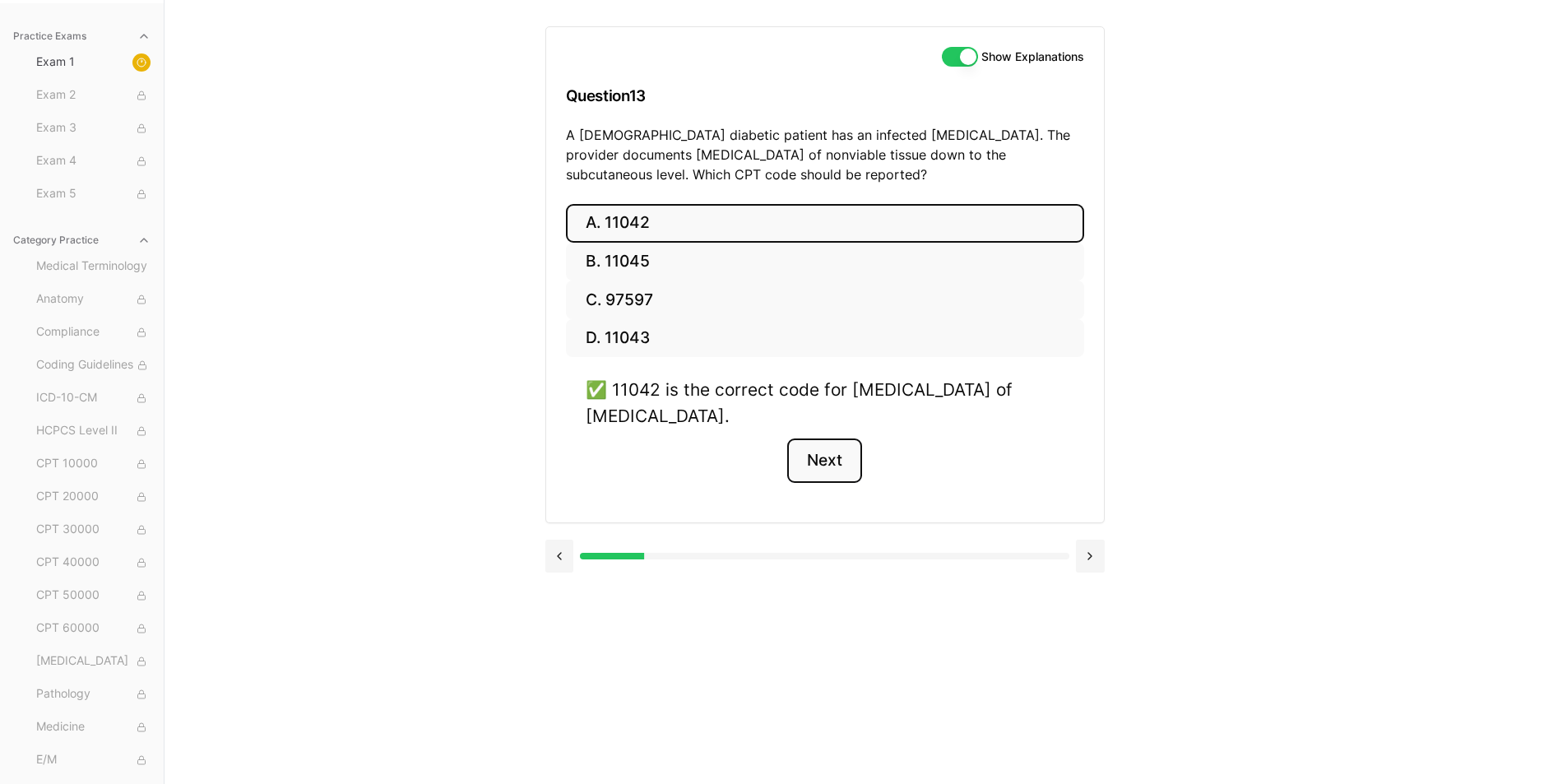
click at [817, 456] on button "Next" at bounding box center [824, 460] width 75 height 44
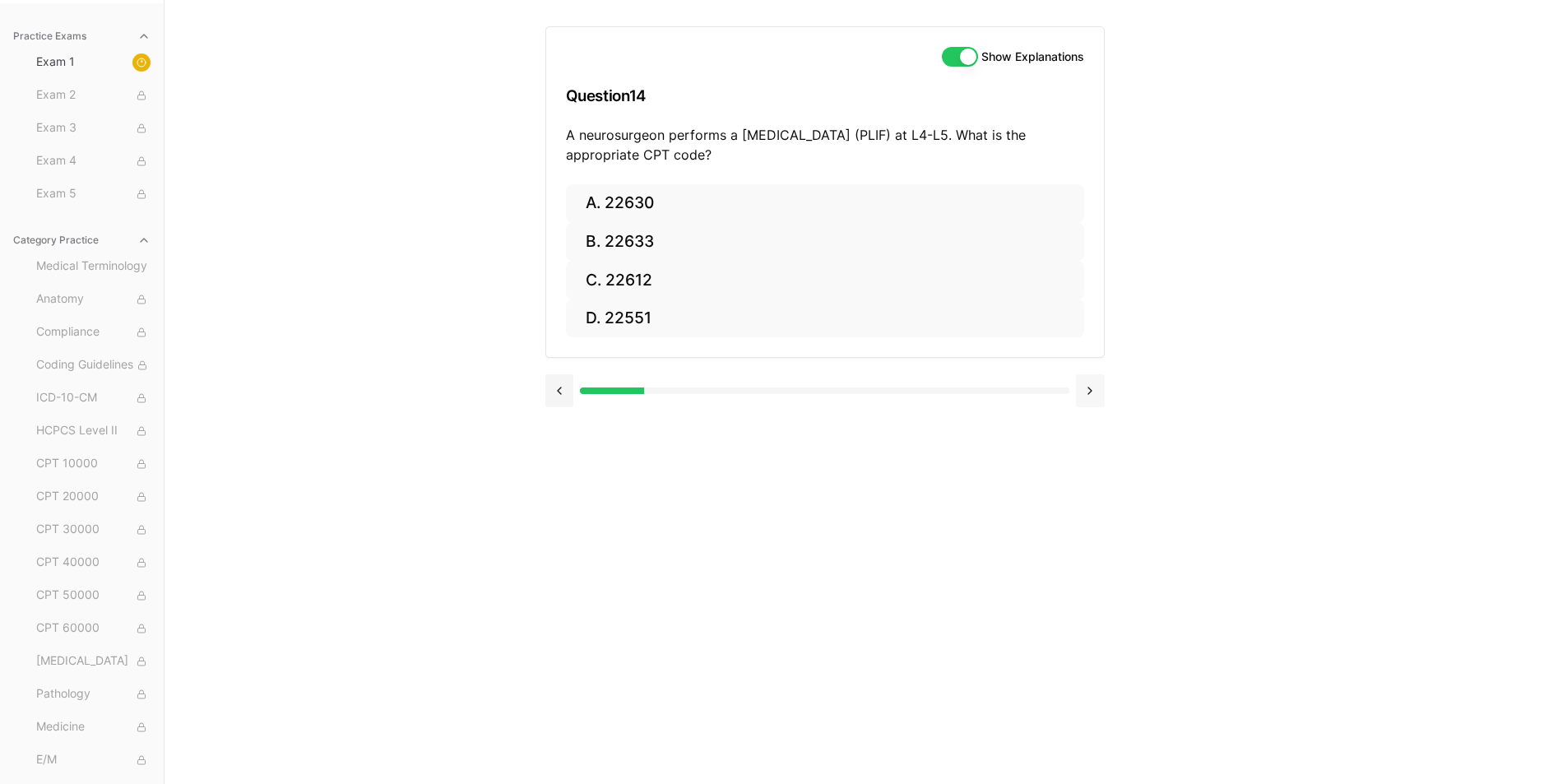
click at [1088, 389] on button at bounding box center [1091, 390] width 29 height 33
click at [561, 386] on button at bounding box center [559, 390] width 29 height 33
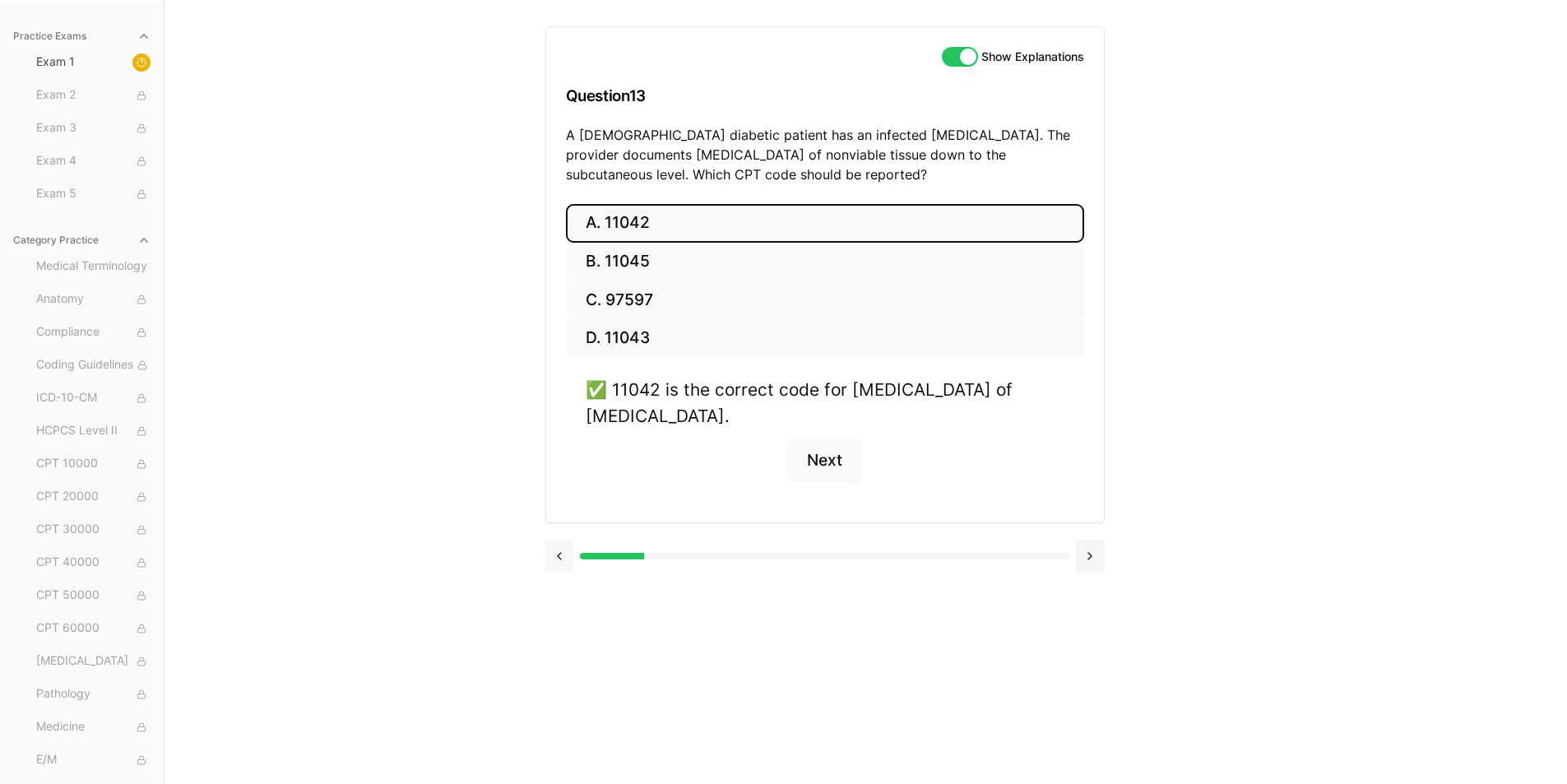
click at [557, 556] on button at bounding box center [559, 556] width 29 height 33
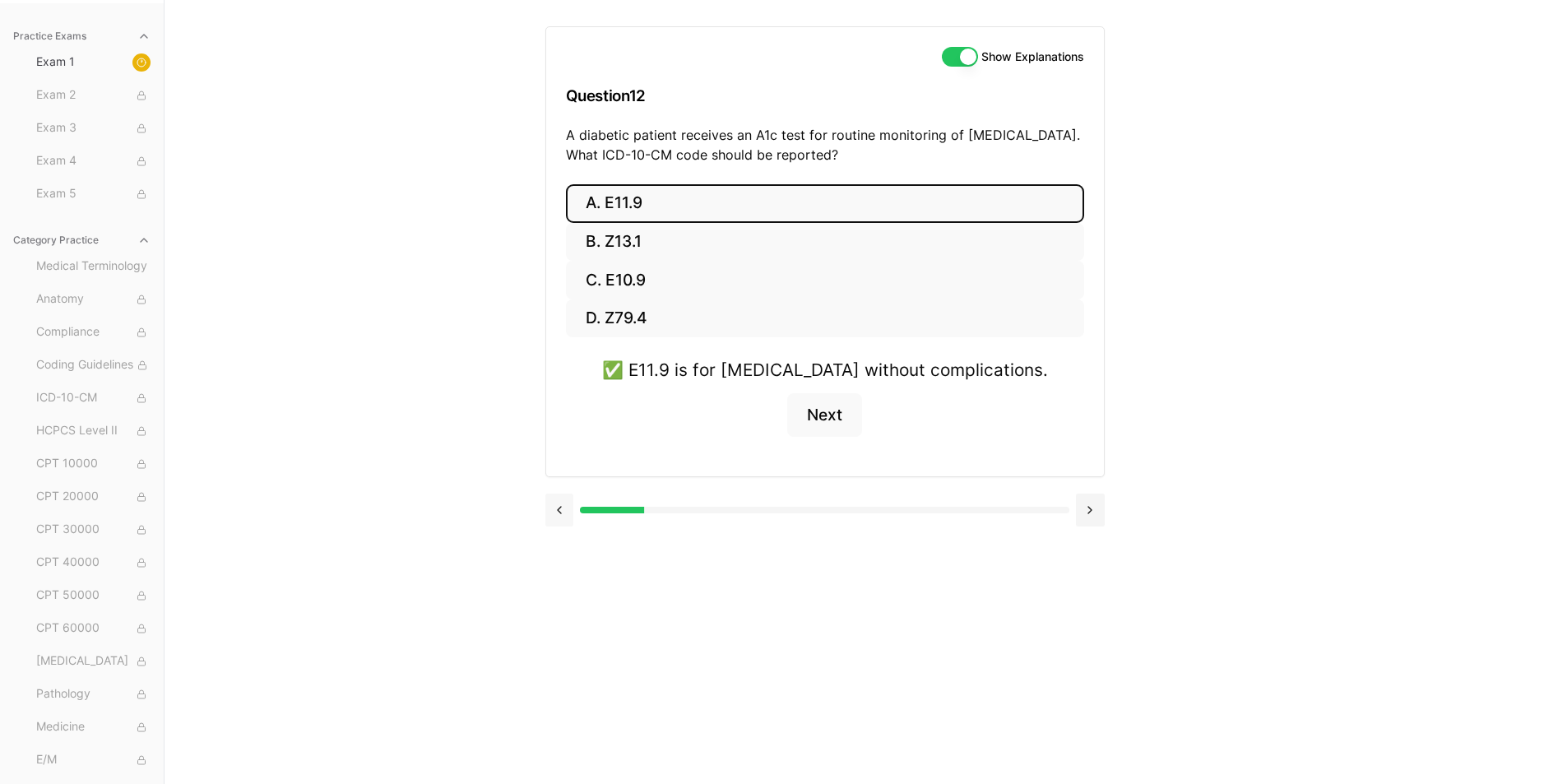
click at [554, 514] on button at bounding box center [559, 509] width 29 height 33
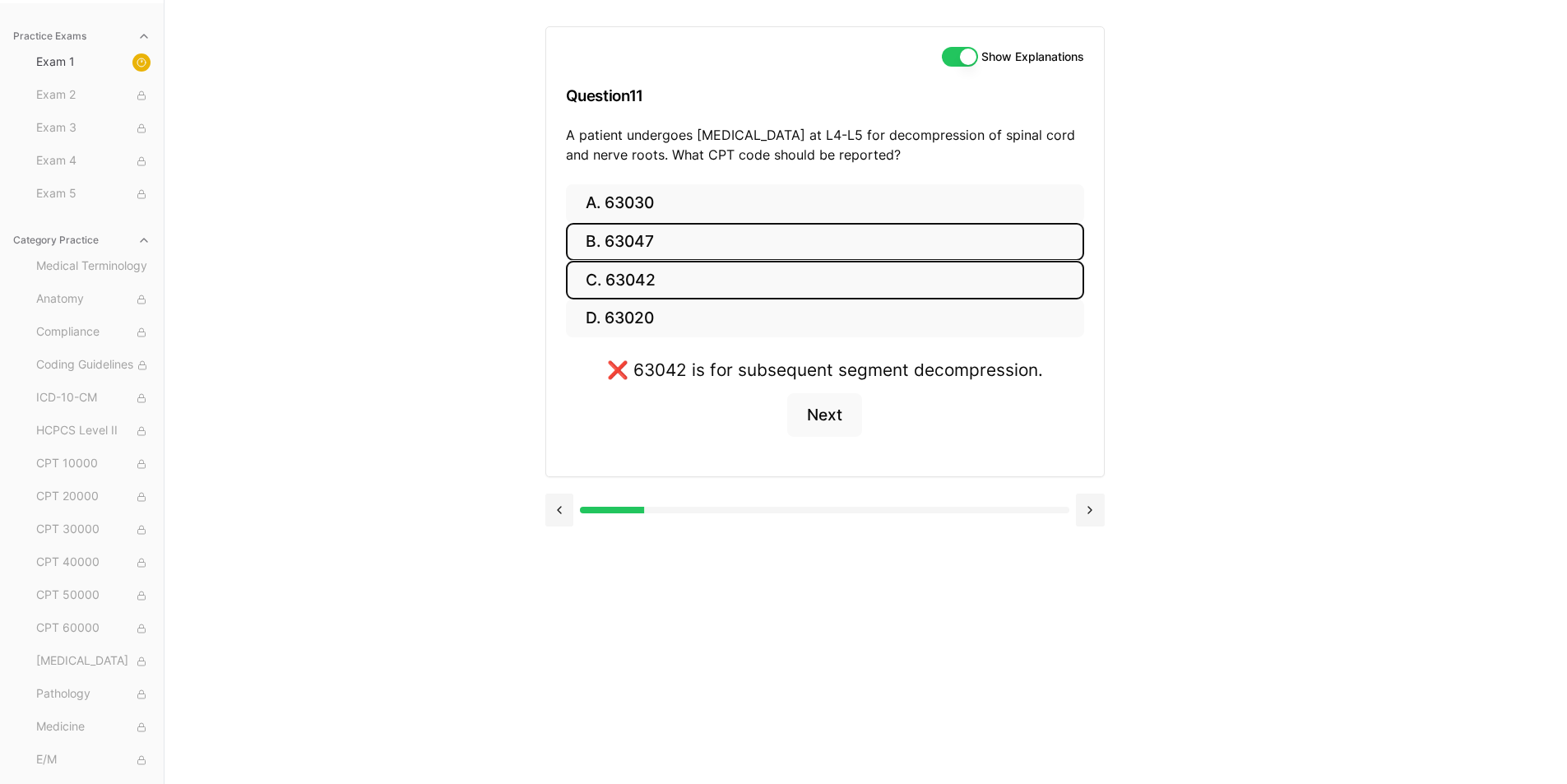
click at [652, 238] on button "B. 63047" at bounding box center [824, 243] width 518 height 39
